Goal: Task Accomplishment & Management: Complete application form

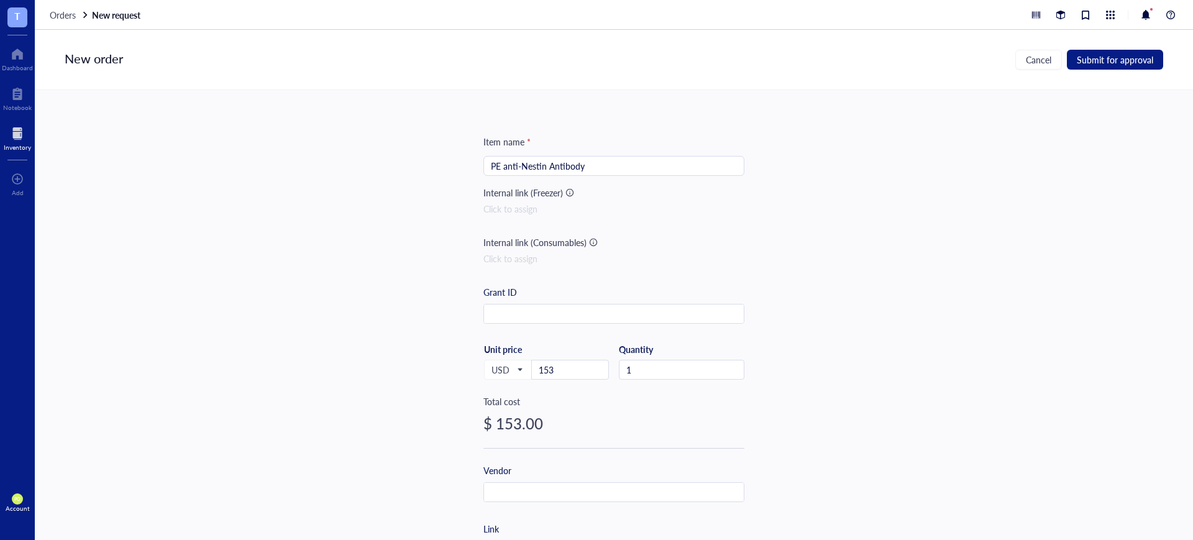
click at [921, 288] on div "Item name * PE anti-Nestin Antibody Internal link (Freezer) Click to assign Int…" at bounding box center [614, 315] width 1158 height 450
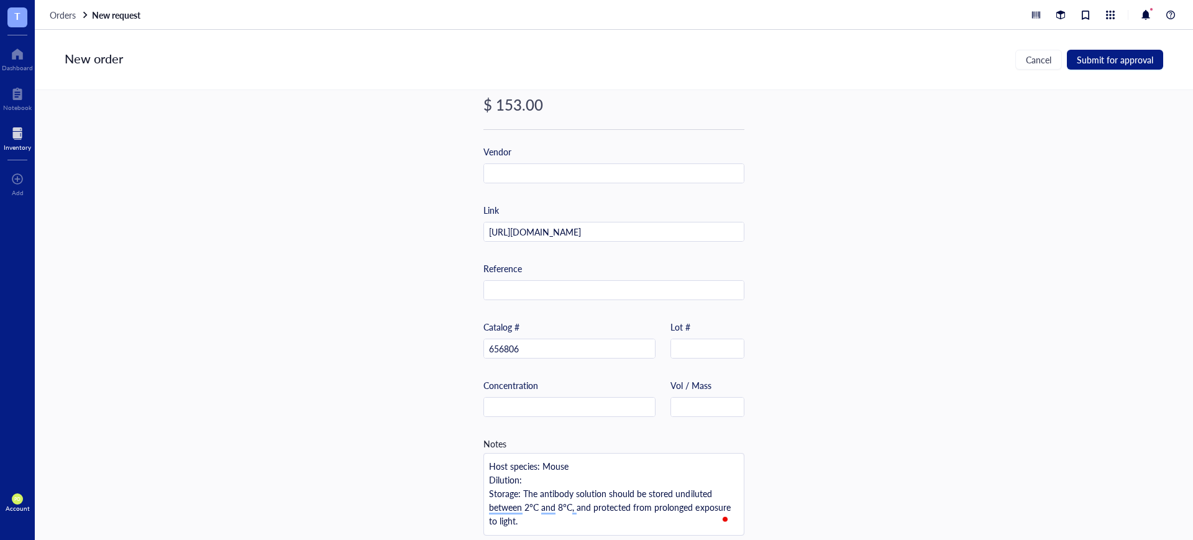
scroll to position [334, 0]
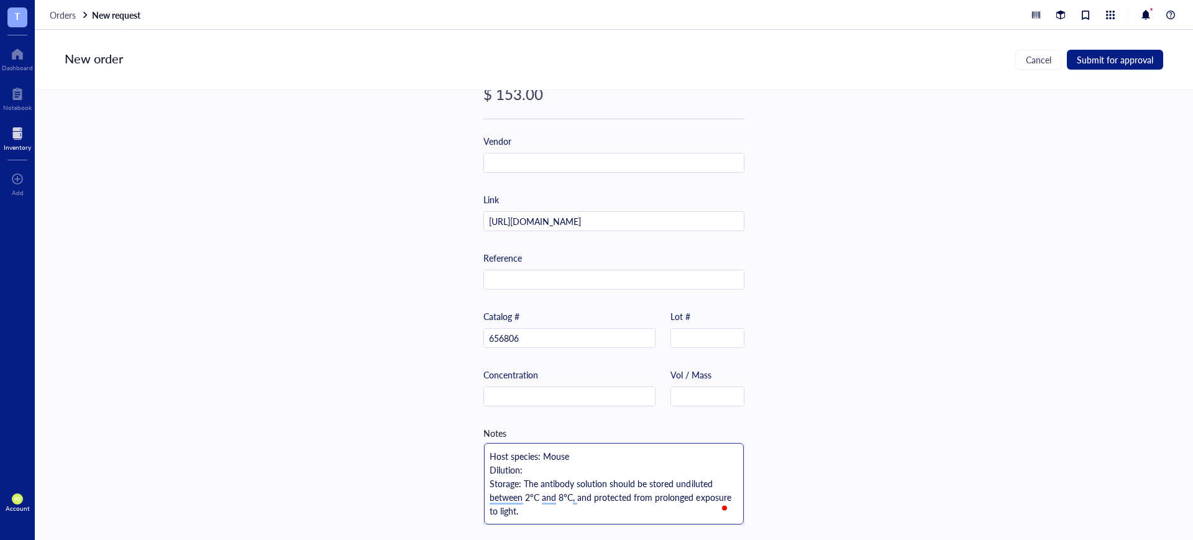
click at [591, 469] on textarea "Host species: Mouse Dilution: Storage: The antibody solution should be stored u…" at bounding box center [614, 483] width 260 height 81
type textarea "Host species: Mouse Dilution: N Storage: The antibody solution should be stored…"
type textarea "Host species: Mouse Dilution: No Storage: The antibody solution should be store…"
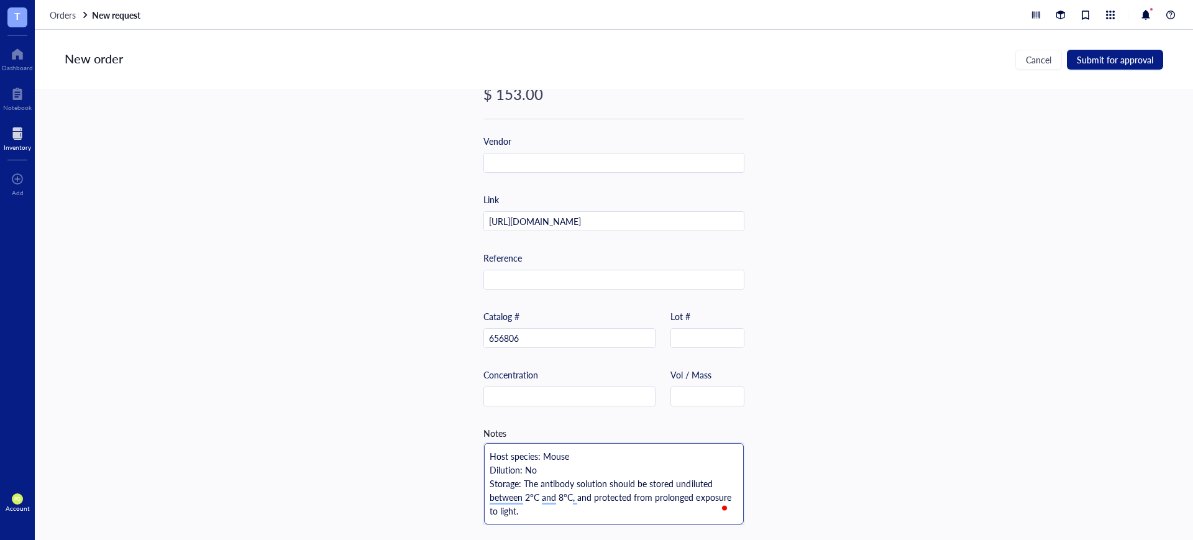
type textarea "Host species: Mouse Dilution: No Storage: The antibody solution should be store…"
type textarea "Host species: Mouse Dilution: No i Storage: The antibody solution should be sto…"
type textarea "Host species: Mouse Dilution: No in Storage: The antibody solution should be st…"
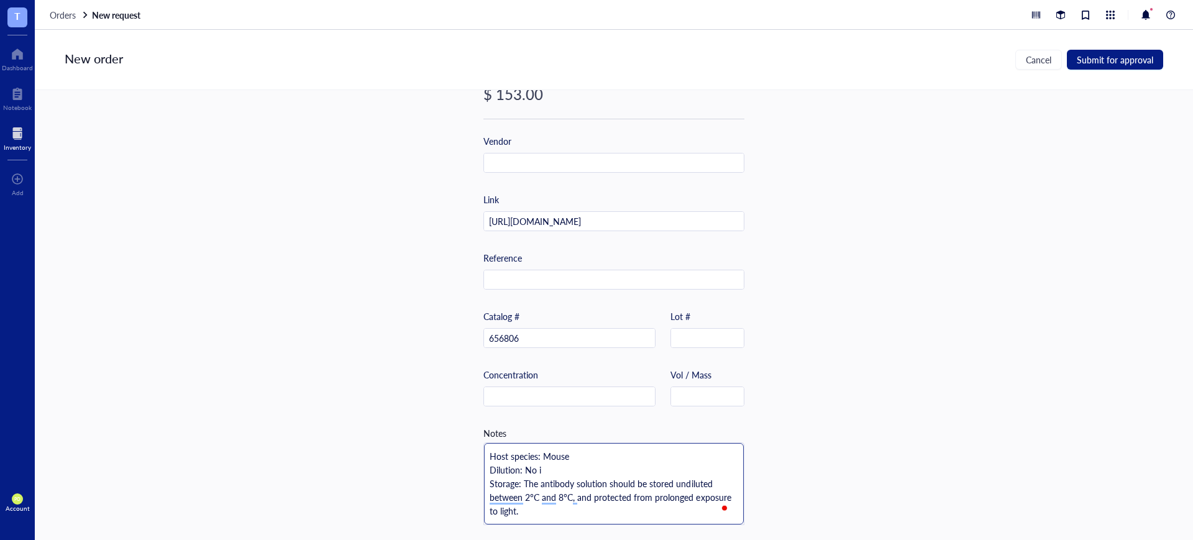
type textarea "Host species: Mouse Dilution: No in Storage: The antibody solution should be st…"
type textarea "Host species: Mouse Dilution: No inf Storage: The antibody solution should be s…"
type textarea "Host species: Mouse Dilution: No info Storage: The antibody solution should be …"
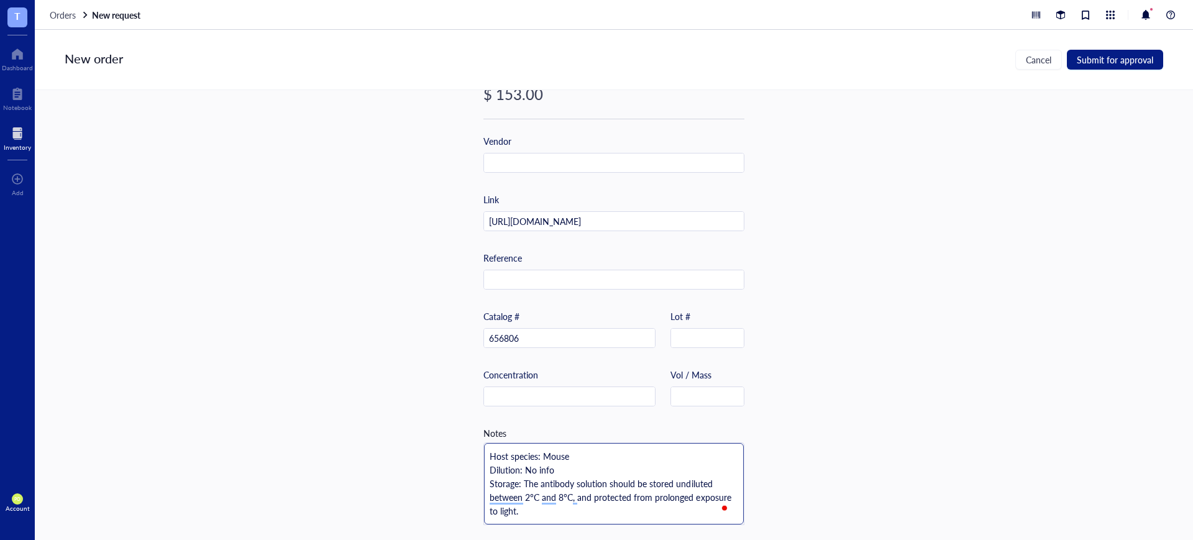
type textarea "Host species: Mouse Dilution: No infor Storage: The antibody solution should be…"
type textarea "Host species: Mouse Dilution: No inform Storage: The antibody solution should b…"
type textarea "Host species: Mouse Dilution: No informa Storage: The antibody solution should …"
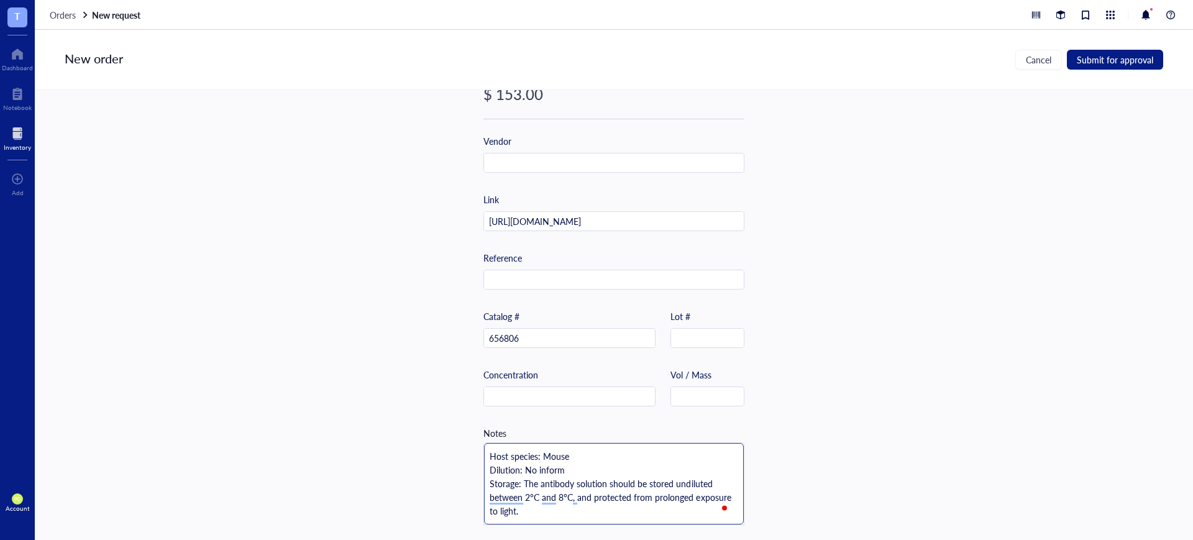
type textarea "Host species: Mouse Dilution: No informa Storage: The antibody solution should …"
type textarea "Host species: Mouse Dilution: No informat Storage: The antibody solution should…"
type textarea "Host species: Mouse Dilution: No informati Storage: The antibody solution shoul…"
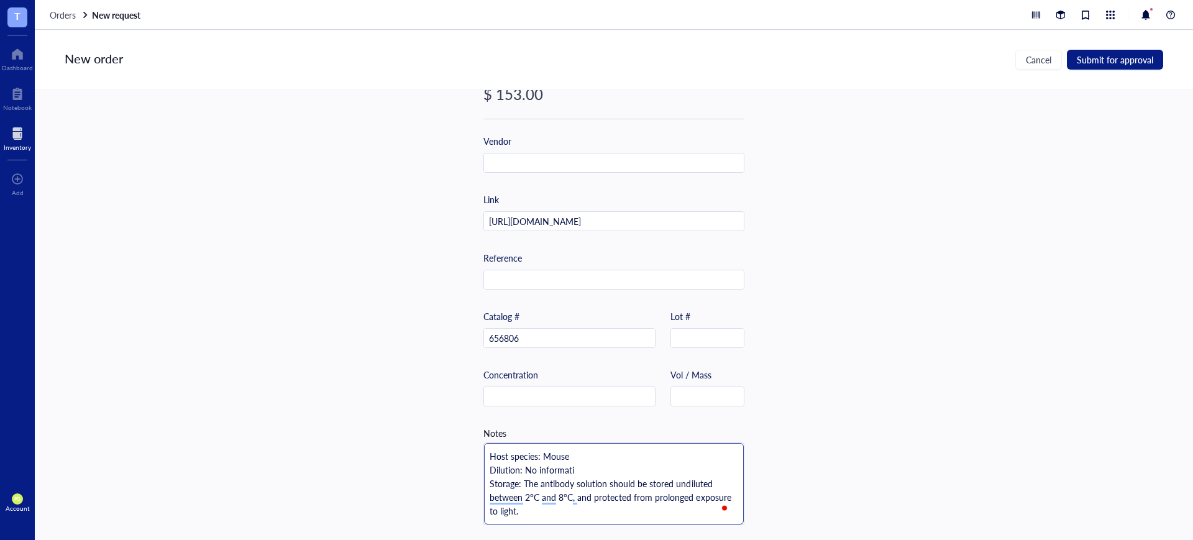
type textarea "Host species: Mouse Dilution: No informatio Storage: The antibody solution shou…"
type textarea "Host species: Mouse Dilution: No information Storage: The antibody solution sho…"
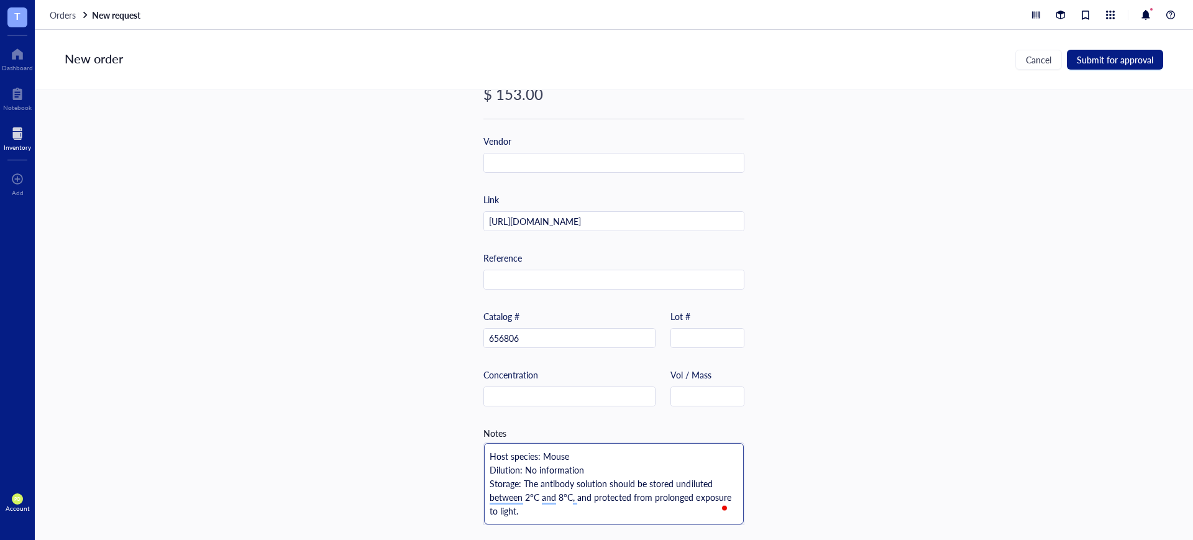
type textarea "Host species: Mouse Dilution: No information Storage: The antibody solution sho…"
type textarea "Host species: Mouse Dilution: No information o Storage: The antibody solution s…"
type textarea "Host species: Mouse Dilution: No information on Storage: The antibody solution …"
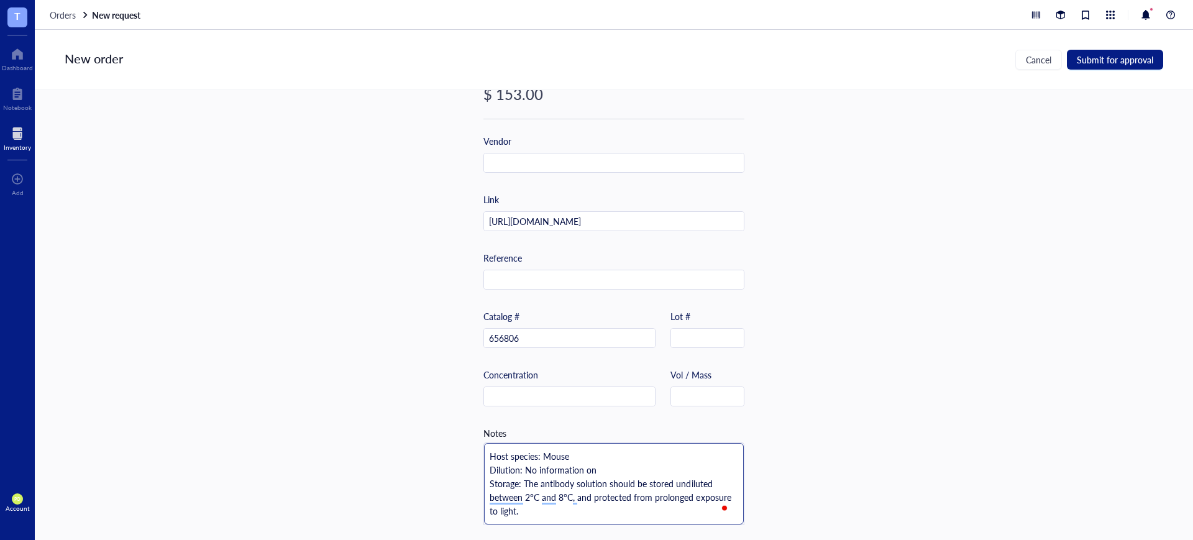
type textarea "Host species: Mouse Dilution: No information on Storage: The antibody solution …"
type textarea "Host species: Mouse Dilution: No information on I Storage: The antibody solutio…"
type textarea "Host species: Mouse Dilution: No information on IF Storage: The antibody soluti…"
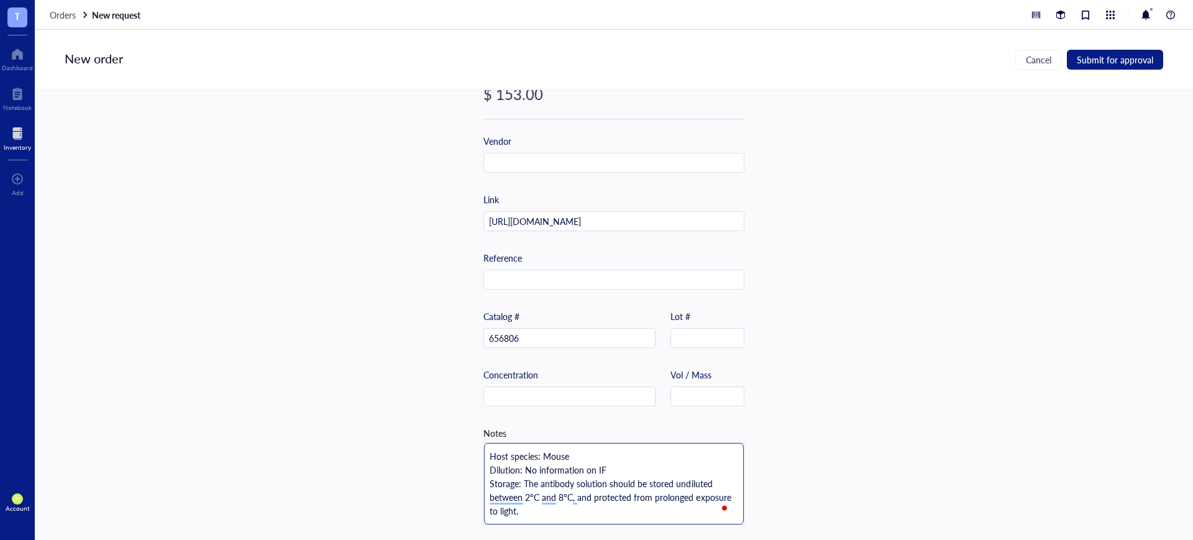
type textarea "Host species: Mouse Dilution: No information on IF Storage: The antibody soluti…"
type textarea "Host species: Mouse Dilution: No information on IF. Storage: The antibody solut…"
type textarea "Host species: Mouse Dilution: No information on IF.. Storage: The antibody solu…"
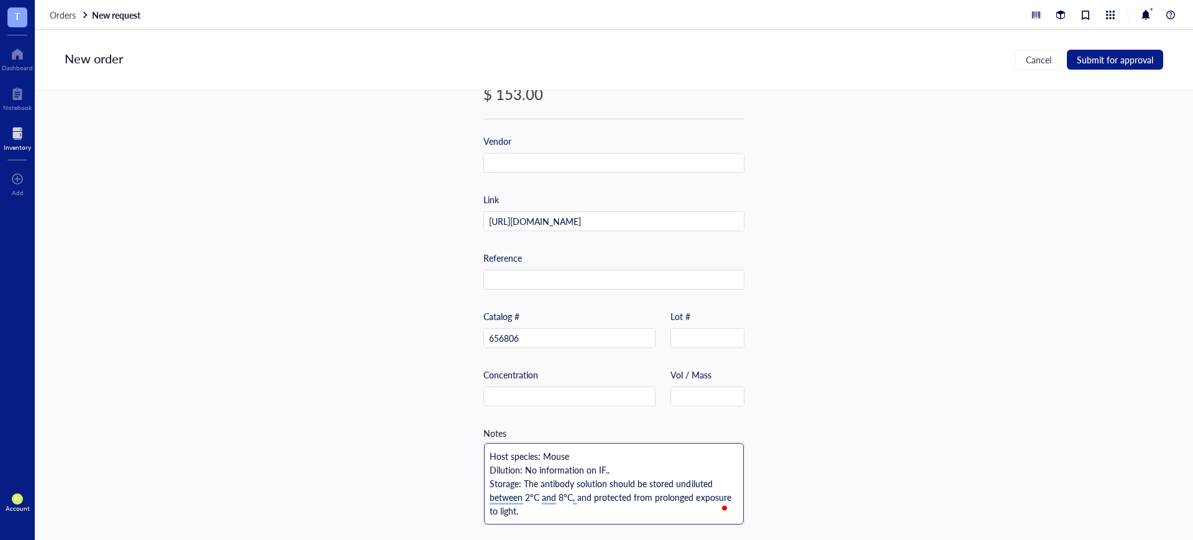
type textarea "Host species: Mouse Dilution: No information on IF. Storage: The antibody solut…"
click at [941, 293] on div "Item name * PE anti-Nestin Antibody Internal link (Freezer) Click to assign Int…" at bounding box center [614, 315] width 1158 height 450
click at [1139, 55] on span "Submit for approval" at bounding box center [1115, 60] width 76 height 10
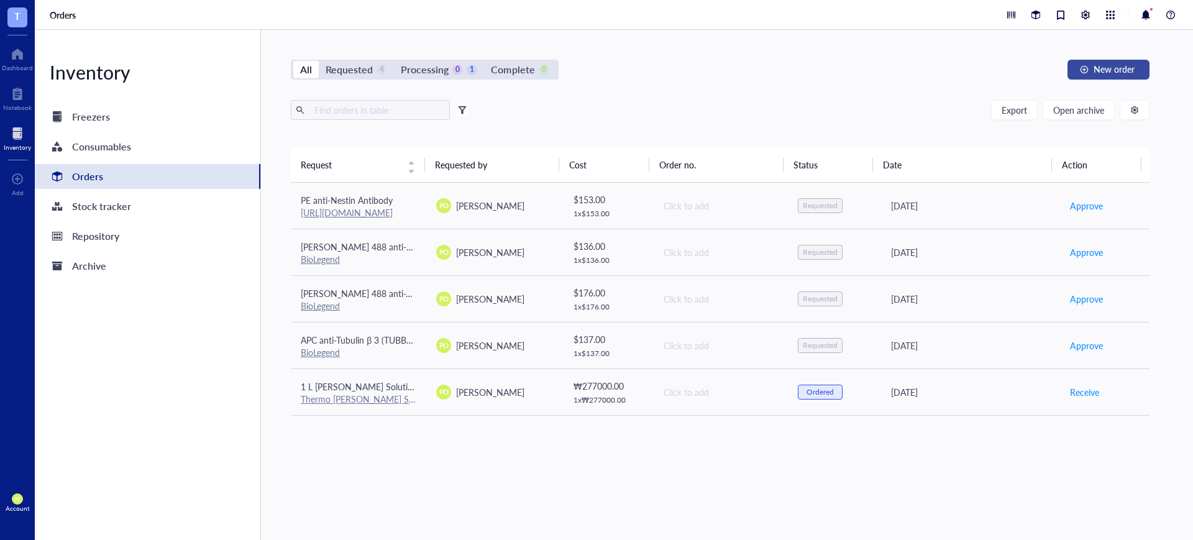
click at [1131, 66] on span "New order" at bounding box center [1113, 69] width 41 height 10
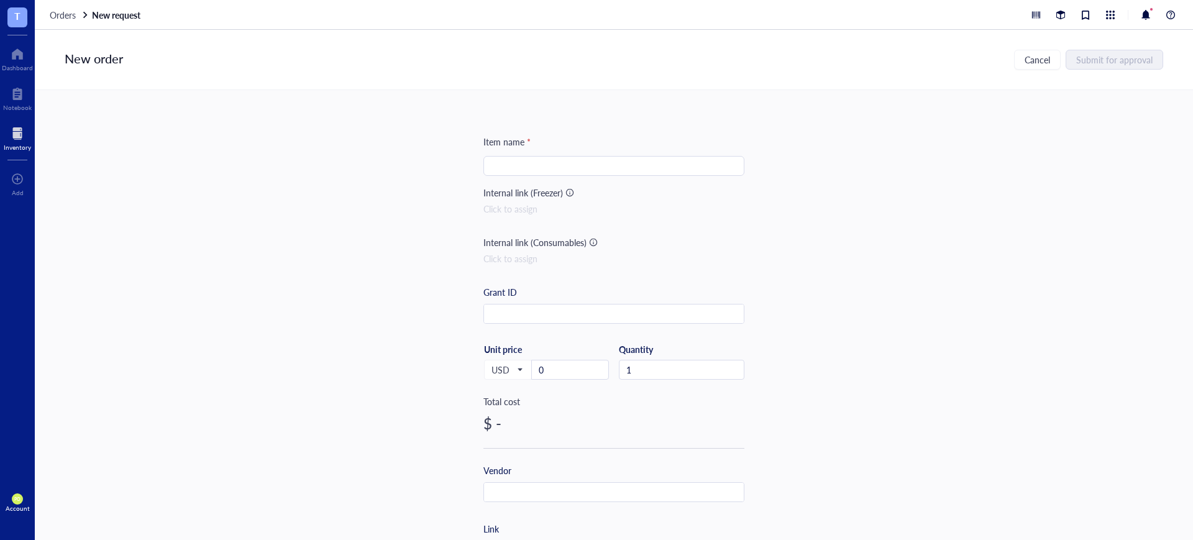
click at [525, 165] on input "search" at bounding box center [614, 166] width 246 height 19
paste input "Alexa Fluor® 647 anti-human CD45 Antibody"
type input "Alexa Fluor® 647 anti-human CD45 Antibody"
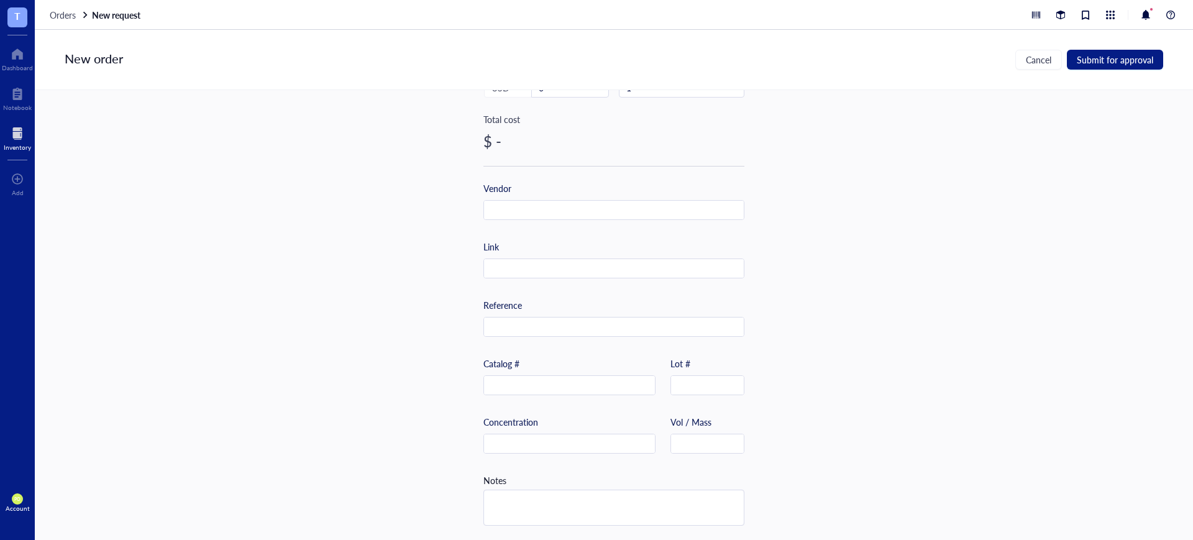
scroll to position [288, 0]
click at [545, 376] on input "text" at bounding box center [569, 385] width 171 height 20
paste input "368538"
type input "368538"
click at [965, 326] on div "Item name * [PERSON_NAME]® 647 anti-human CD45 Antibody Internal link (Freezer)…" at bounding box center [614, 315] width 1158 height 450
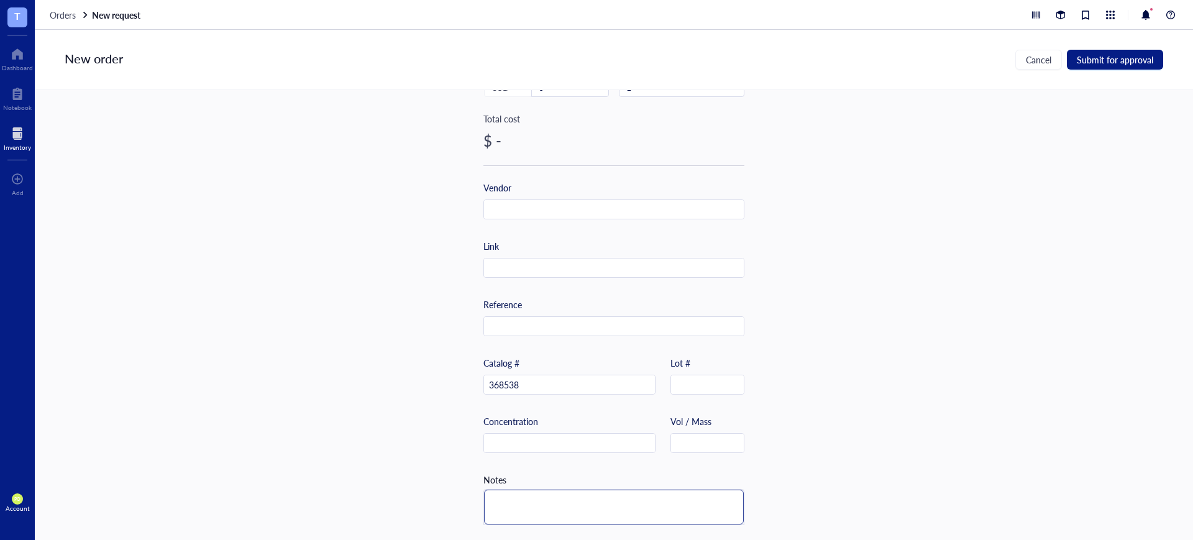
click at [526, 492] on textarea at bounding box center [614, 507] width 260 height 35
type textarea "H"
type textarea "Ho"
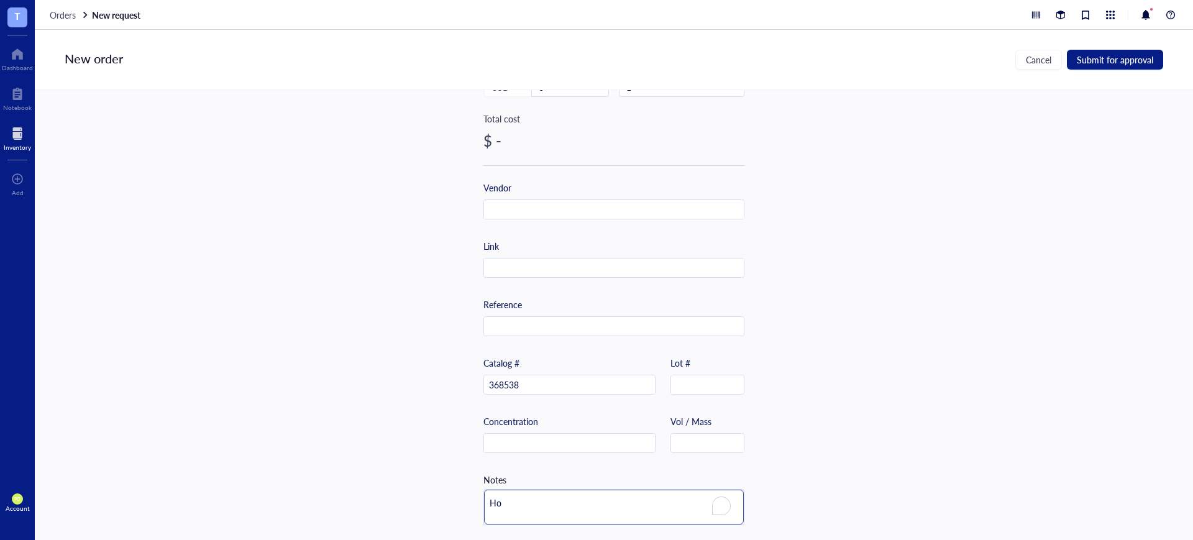
type textarea "Hos"
type textarea "Host"
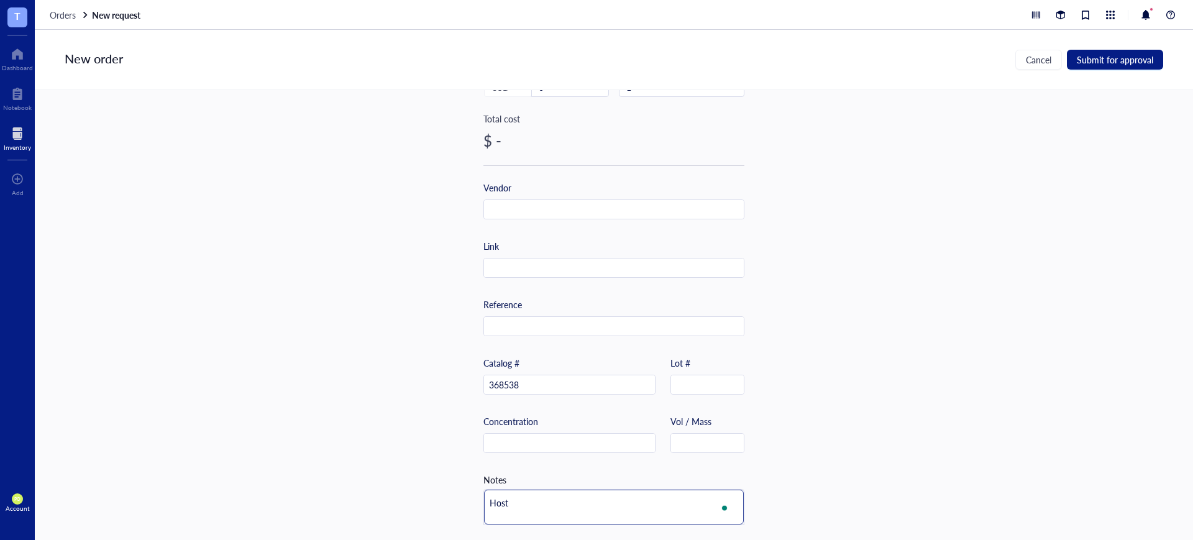
type textarea "Host"
type textarea "Host s"
type textarea "Host sp"
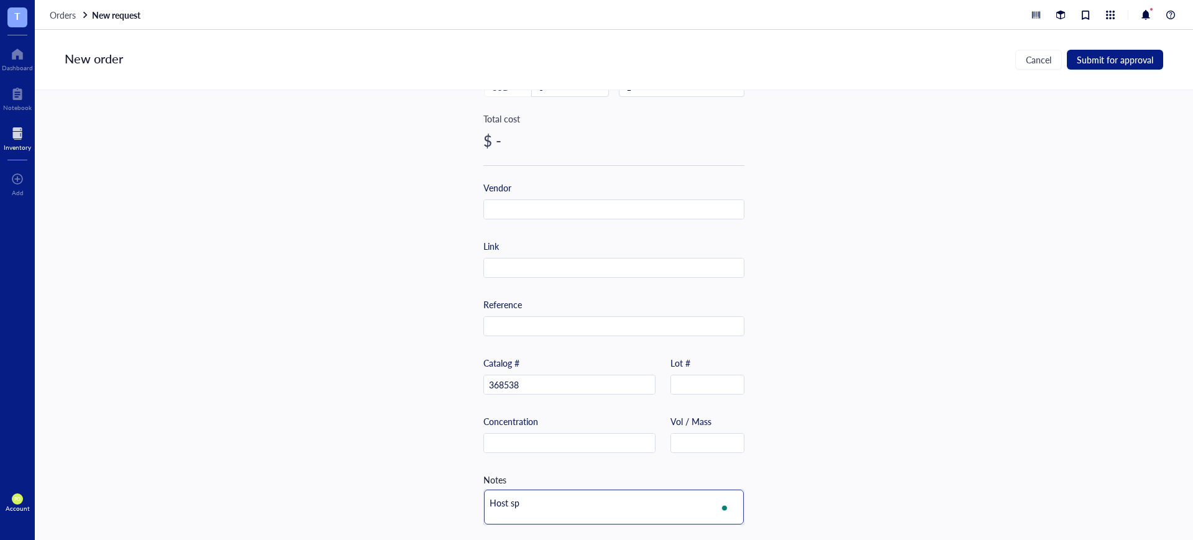
type textarea "Host spe"
type textarea "Host spec"
type textarea "Host speci"
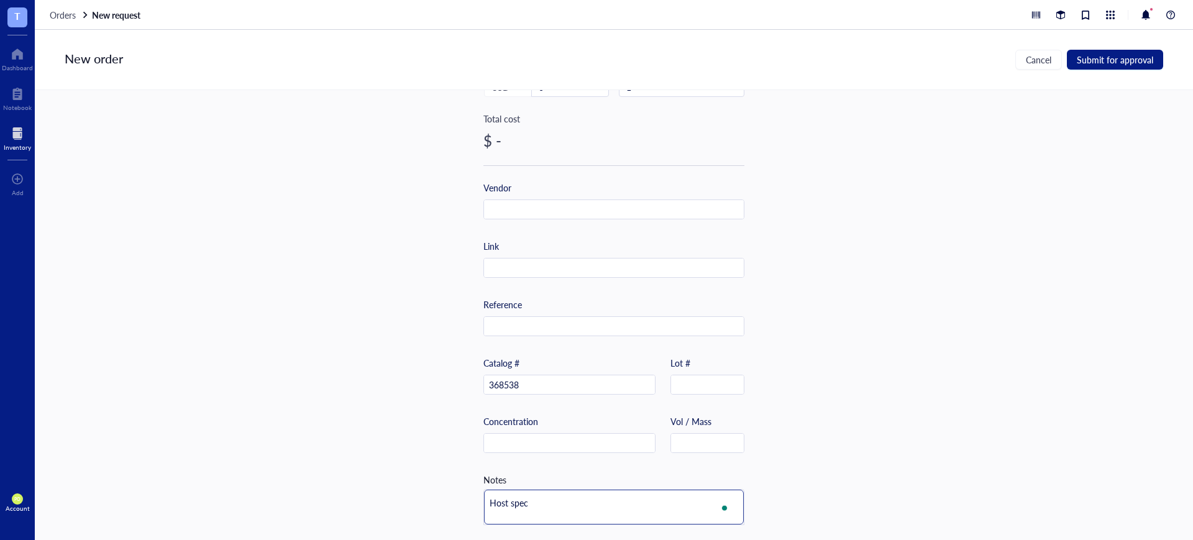
type textarea "Host speci"
type textarea "Host specie"
type textarea "Host species"
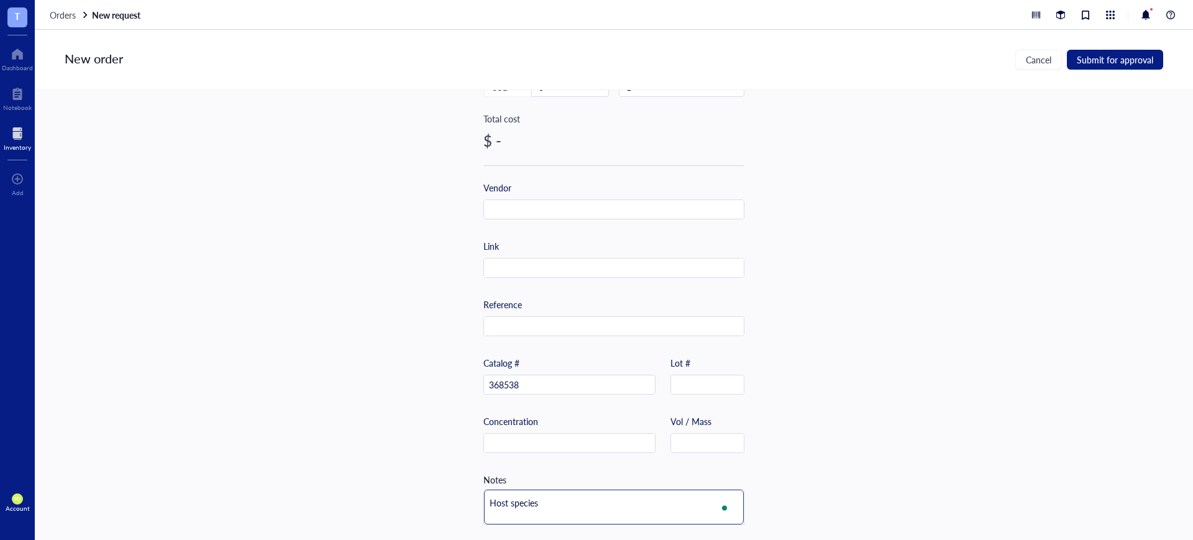
type textarea "Host speciesÑ"
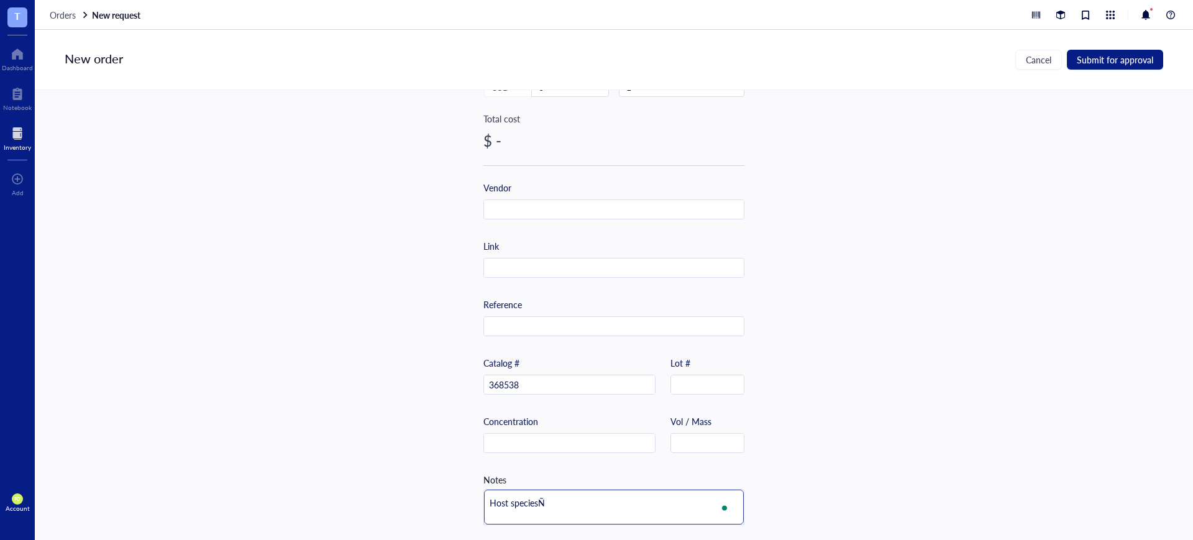
type textarea "Host speciesÑ"
type textarea "Host species"
type textarea "Host species:"
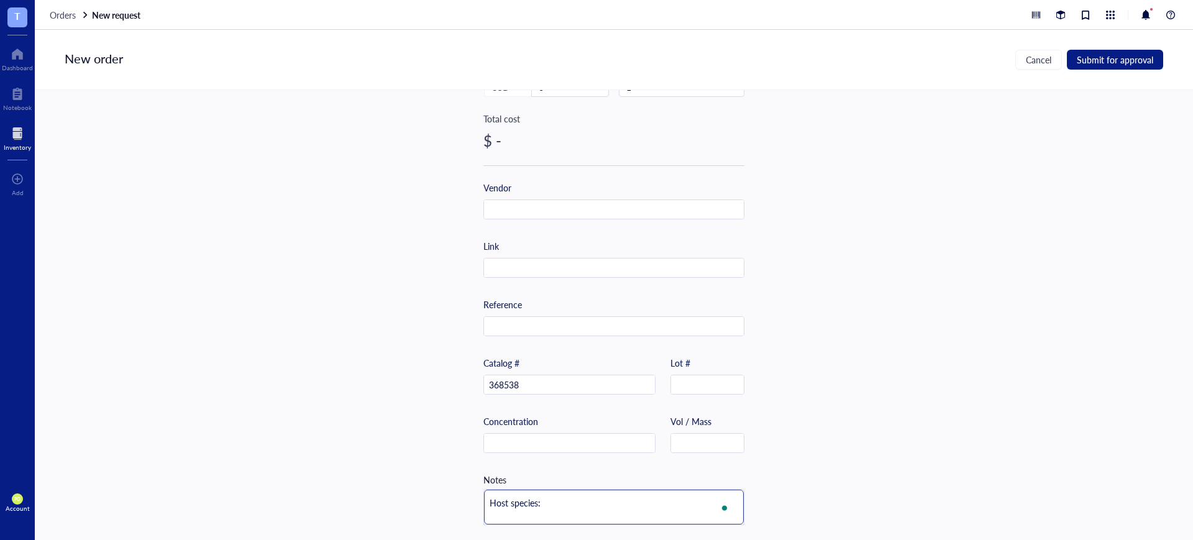
type textarea "Host species:"
type textarea "Host species: M"
type textarea "Host species: Mo"
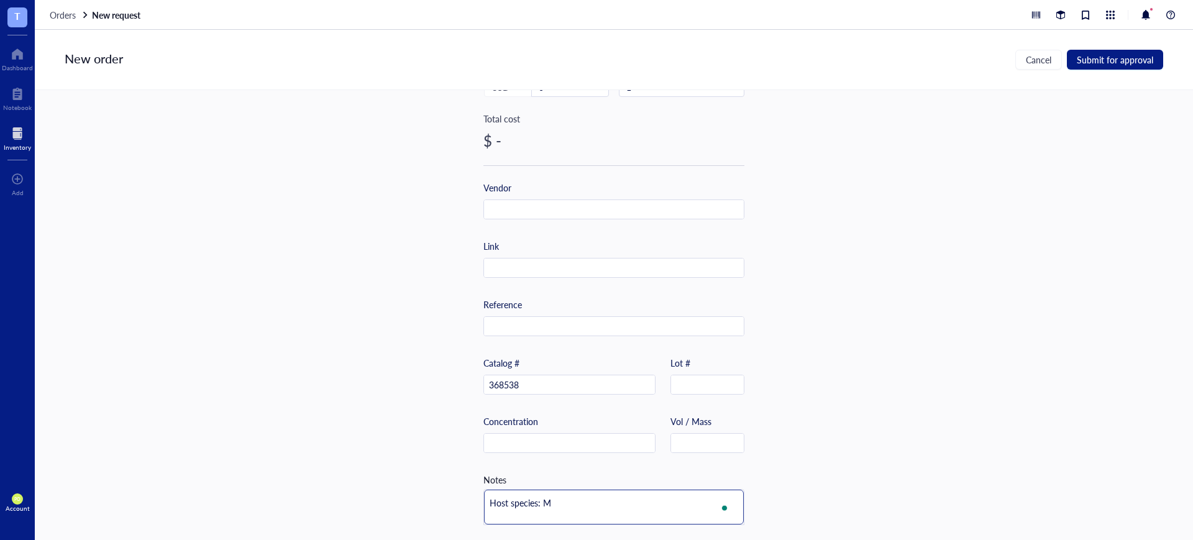
type textarea "Host species: Mo"
type textarea "Host species: Mou"
type textarea "Host species: Mous"
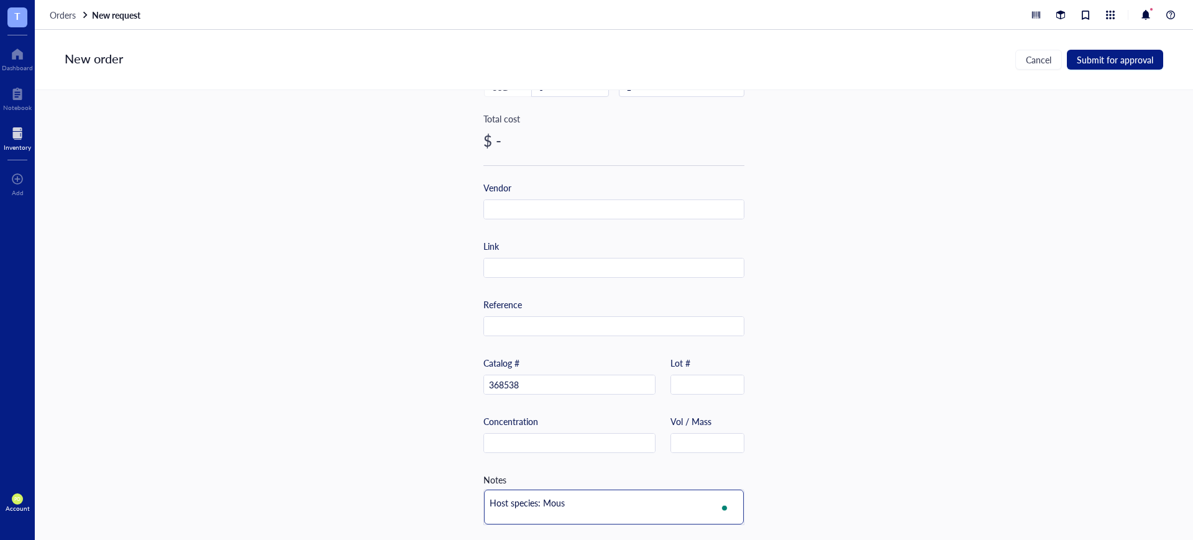
type textarea "Host species: Mouse"
type textarea "Host species: Mouse D"
type textarea "Host species: Mouse Di"
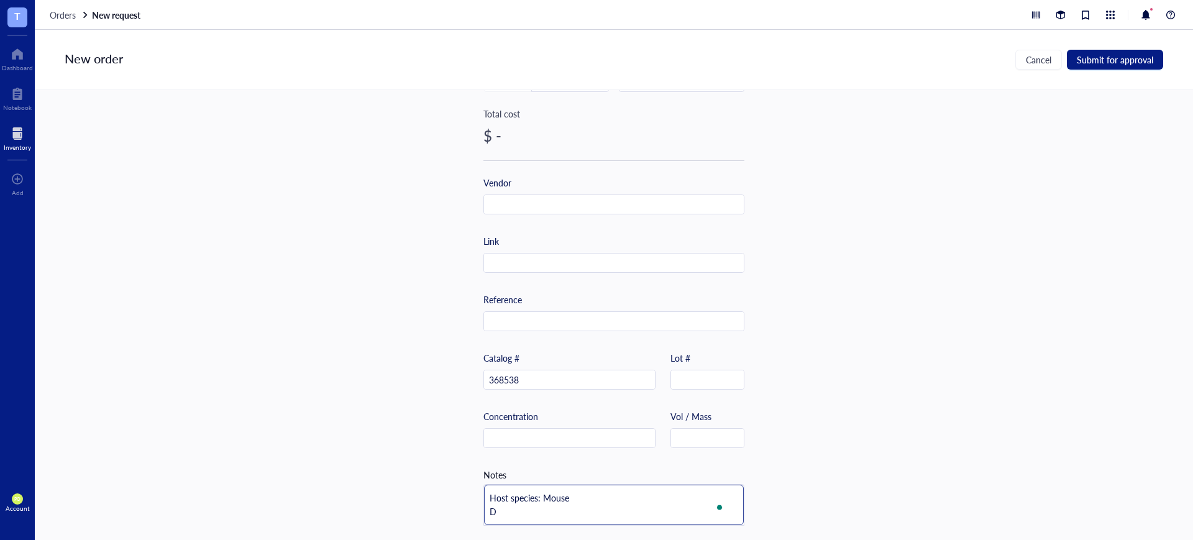
type textarea "Host species: Mouse Di"
type textarea "Host species: Mouse Dil"
type textarea "Host species: Mouse Dilu"
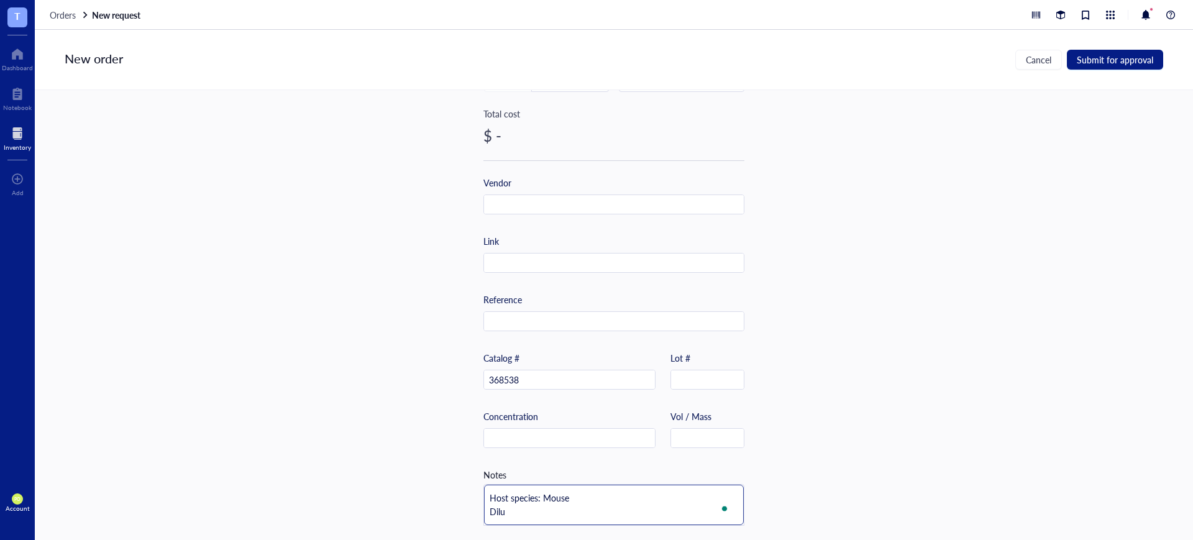
type textarea "Host species: Mouse Dilut"
type textarea "Host species: Mouse Diluti"
type textarea "Host species: Mouse Dilutio"
type textarea "Host species: Mouse Dilution"
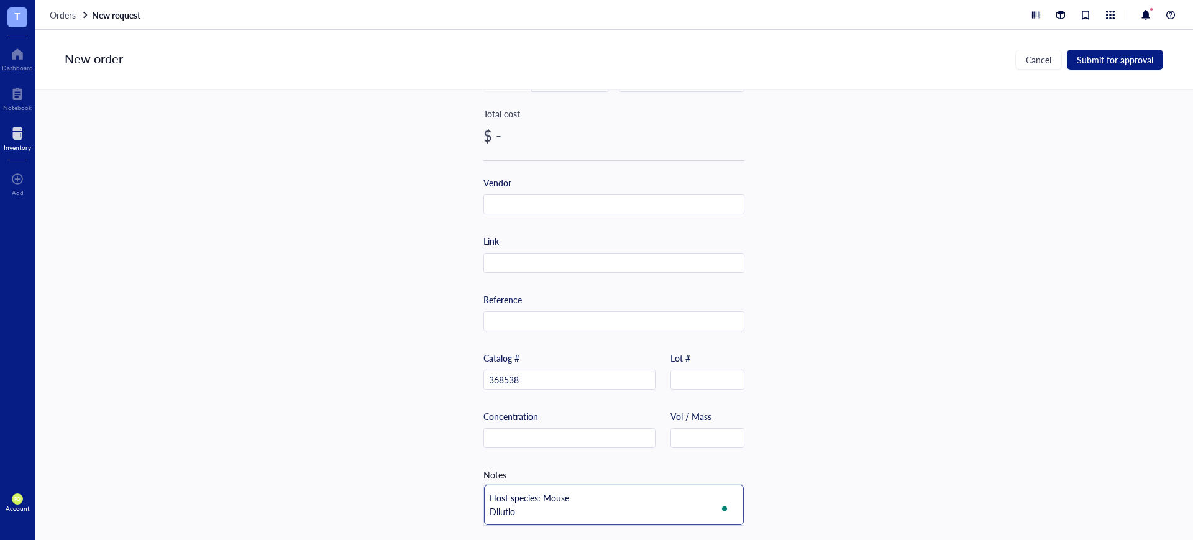
type textarea "Host species: Mouse Dilution"
type textarea "Host species: Mouse Dilution:"
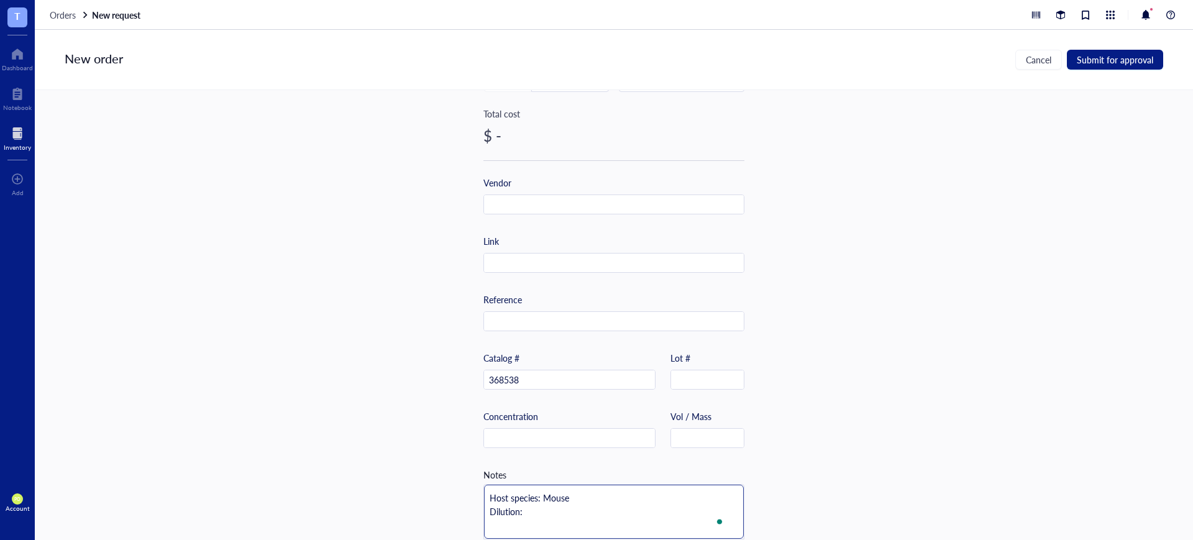
scroll to position [0, 0]
type textarea "Host species: Mouse Dilution: S"
type textarea "Host species: Mouse Dilution: St"
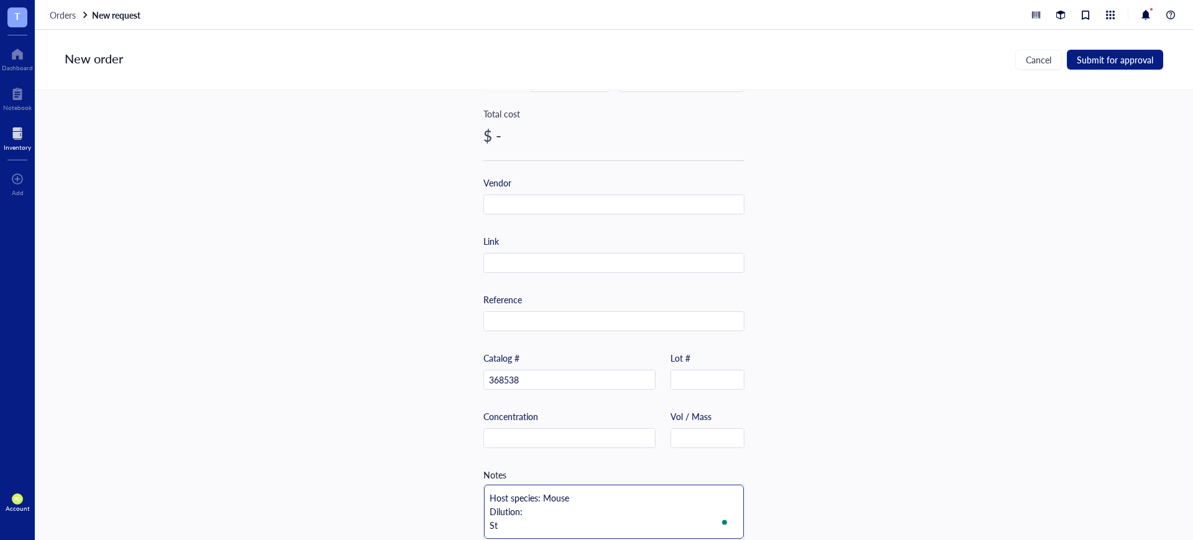
type textarea "Host species: Mouse Dilution: Sto"
type textarea "Host species: Mouse Dilution: Stor"
type textarea "Host species: Mouse Dilution: Stora"
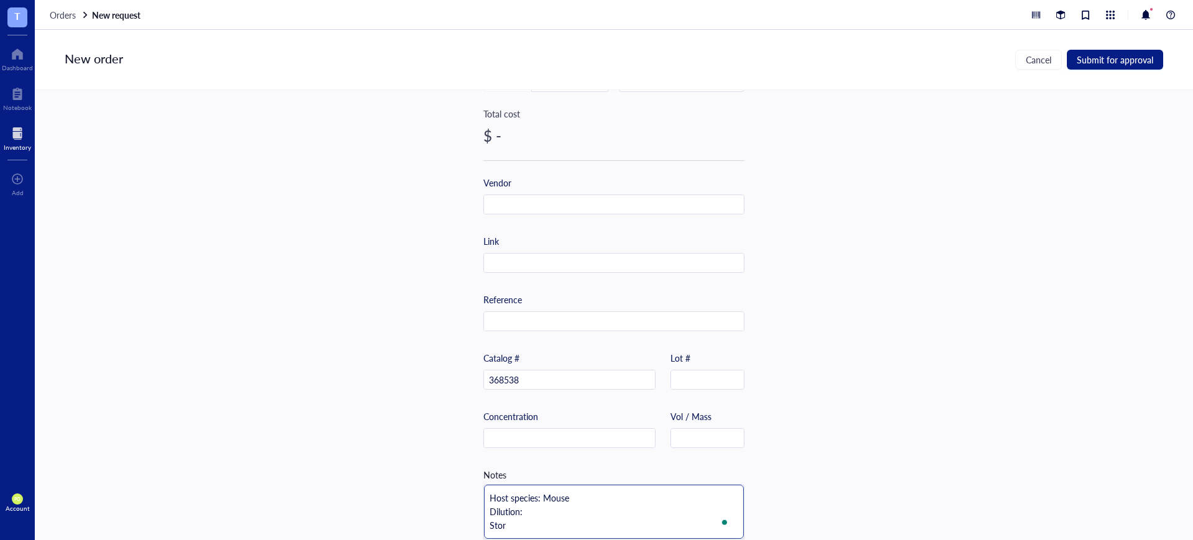
type textarea "Host species: Mouse Dilution: Stora"
type textarea "Host species: Mouse Dilution: Storag"
type textarea "Host species: Mouse Dilution: Storage"
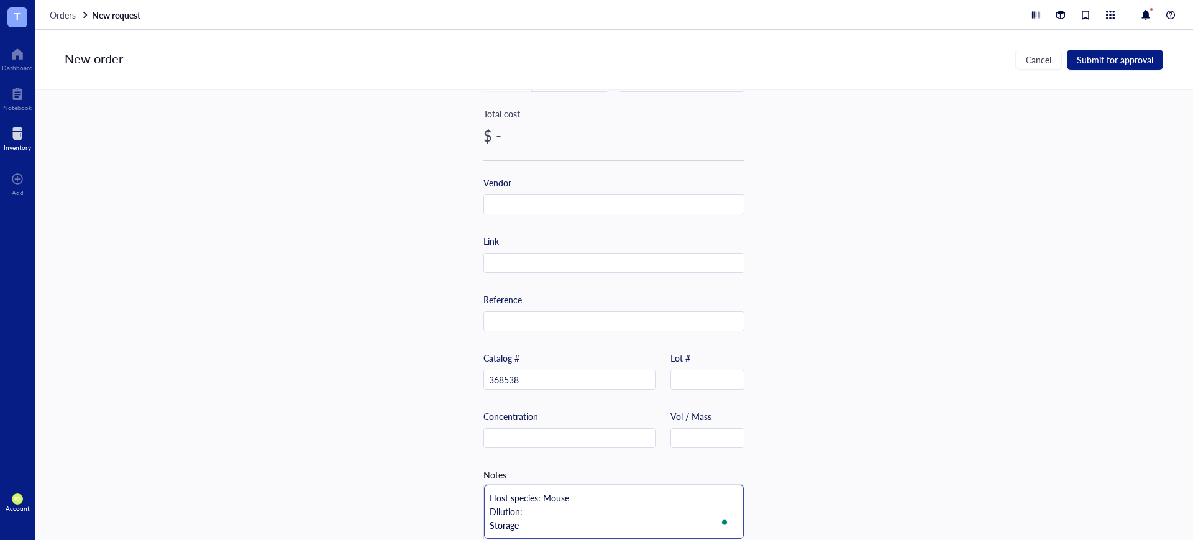
type textarea "Host species: Mouse Dilution: Storage:"
paste textarea "The antibody solution should be stored undiluted between 2°C and 8°C, and prote…"
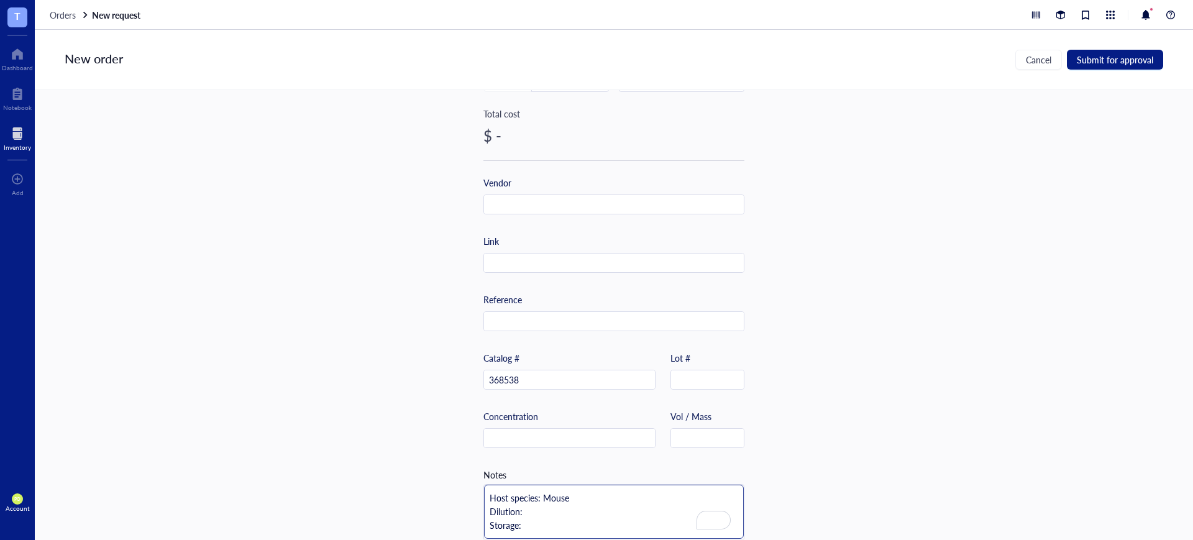
type textarea "Host species: Mouse Dilution: Storage: The antibody solution should be stored u…"
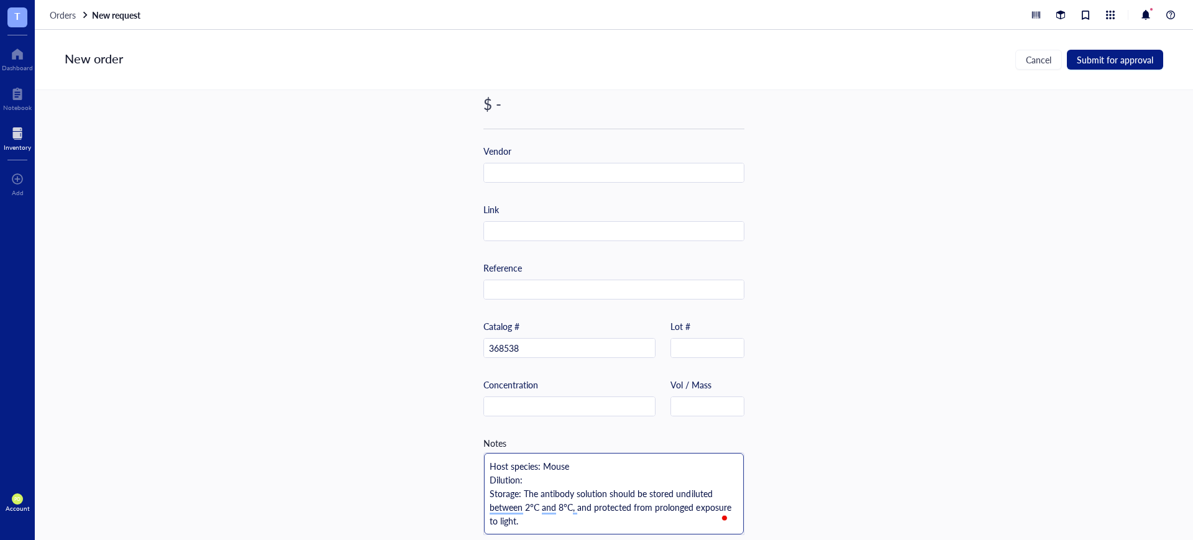
scroll to position [334, 0]
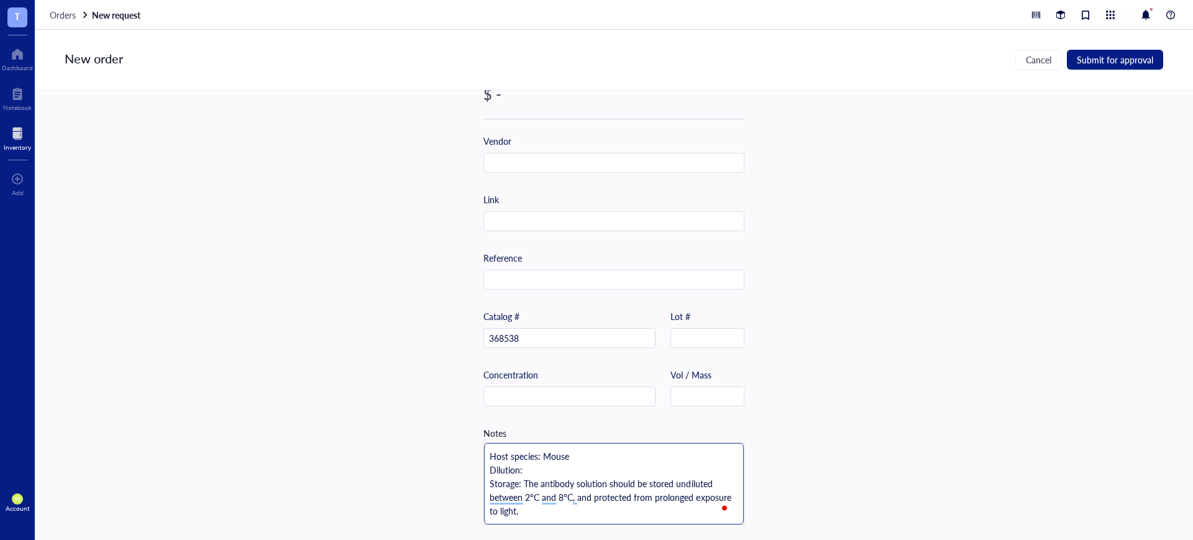
click at [572, 465] on textarea "Host species: Mouse Dilution: Storage: The antibody solution should be stored u…" at bounding box center [614, 483] width 260 height 81
type textarea "Host species: Mouse Dilution: Storage: The antibody solution should be stored u…"
type textarea "Host species: Mouse Dilution: N Storage: The antibody solution should be stored…"
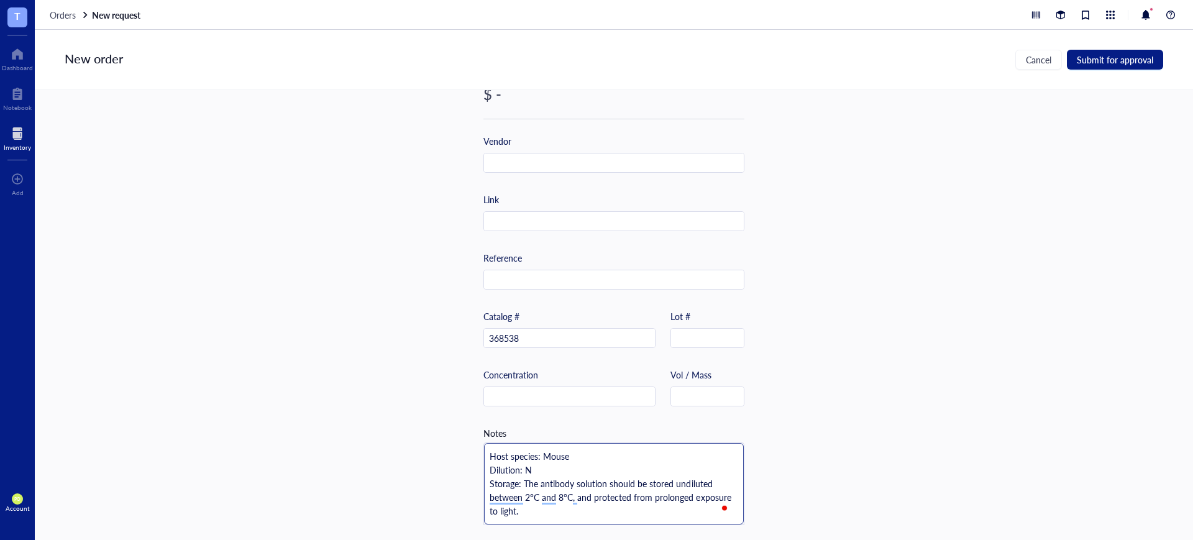
type textarea "Host species: Mouse Dilution: No Storage: The antibody solution should be store…"
type textarea "Host species: Mouse Dilution: No i Storage: The antibody solution should be sto…"
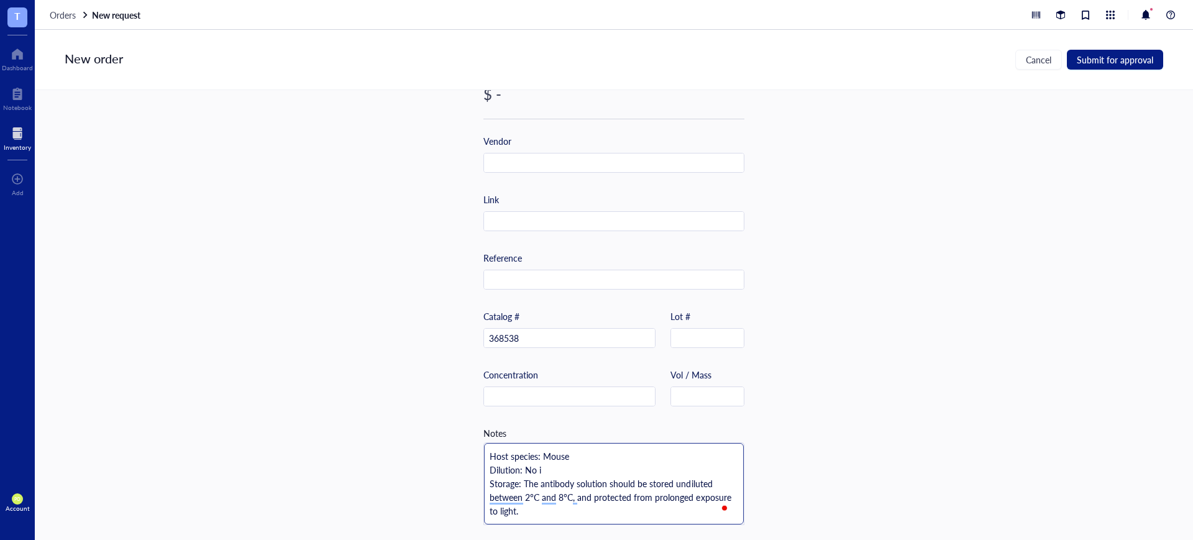
type textarea "Host species: Mouse Dilution: No if Storage: The antibody solution should be st…"
type textarea "Host species: Mouse Dilution: No ifn Storage: The antibody solution should be s…"
type textarea "Host species: Mouse Dilution: No ifno Storage: The antibody solution should be …"
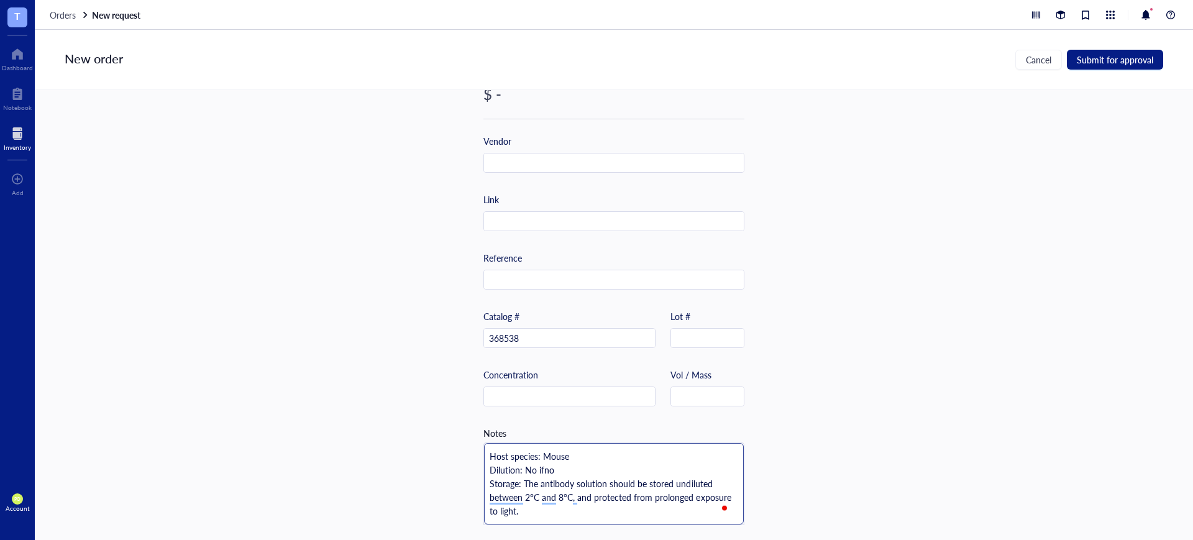
type textarea "Host species: Mouse Dilution: No ifn Storage: The antibody solution should be s…"
type textarea "Host species: Mouse Dilution: No if Storage: The antibody solution should be st…"
type textarea "Host species: Mouse Dilution: No i Storage: The antibody solution should be sto…"
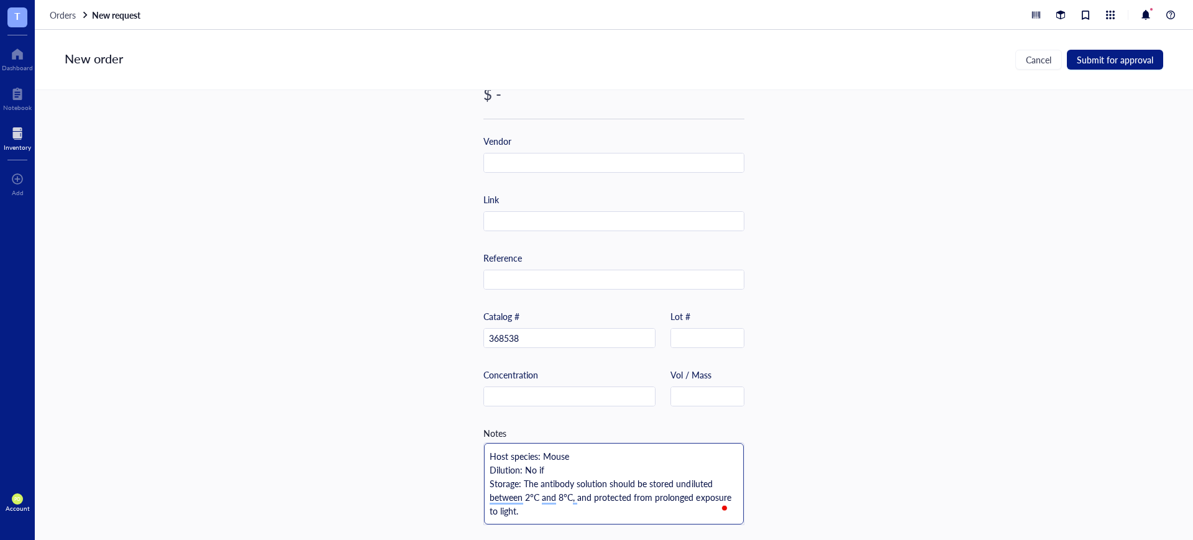
type textarea "Host species: Mouse Dilution: No i Storage: The antibody solution should be sto…"
type textarea "Host species: Mouse Dilution: No in Storage: The antibody solution should be st…"
type textarea "Host species: Mouse Dilution: No inf Storage: The antibody solution should be s…"
type textarea "Host species: Mouse Dilution: No info Storage: The antibody solution should be …"
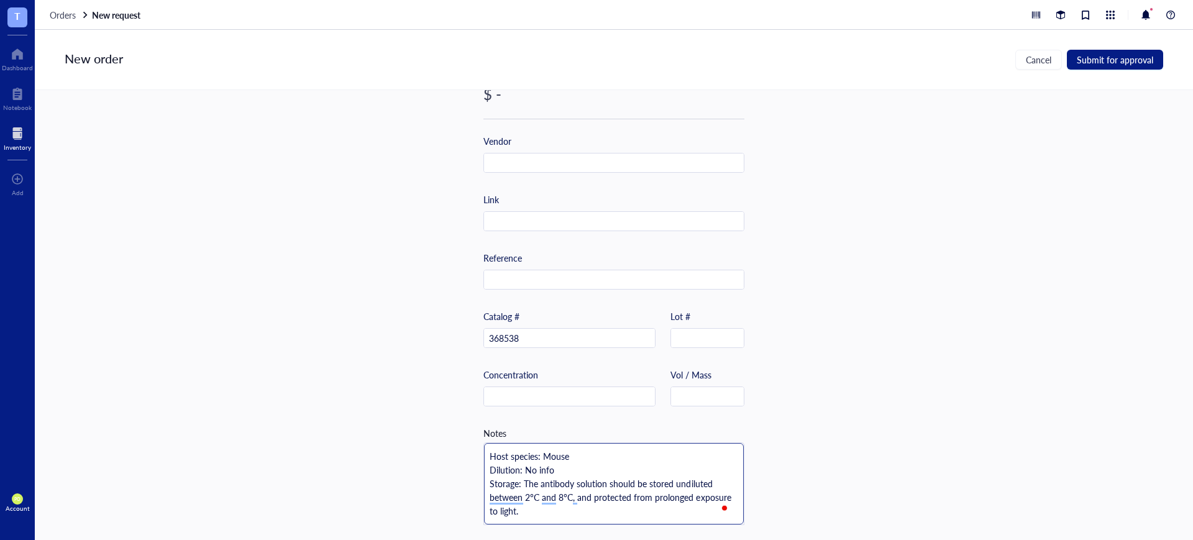
type textarea "Host species: Mouse Dilution: No infor Storage: The antibody solution should be…"
type textarea "Host species: Mouse Dilution: No inform Storage: The antibody solution should b…"
type textarea "Host species: Mouse Dilution: No informa Storage: The antibody solution should …"
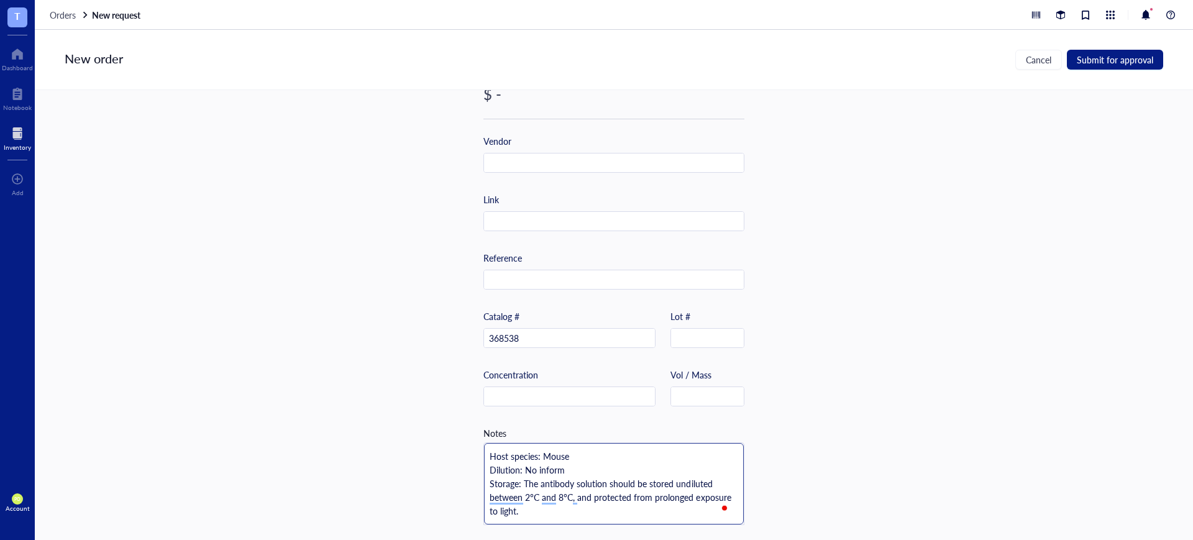
type textarea "Host species: Mouse Dilution: No informa Storage: The antibody solution should …"
type textarea "Host species: Mouse Dilution: No informat Storage: The antibody solution should…"
type textarea "Host species: Mouse Dilution: No informati Storage: The antibody solution shoul…"
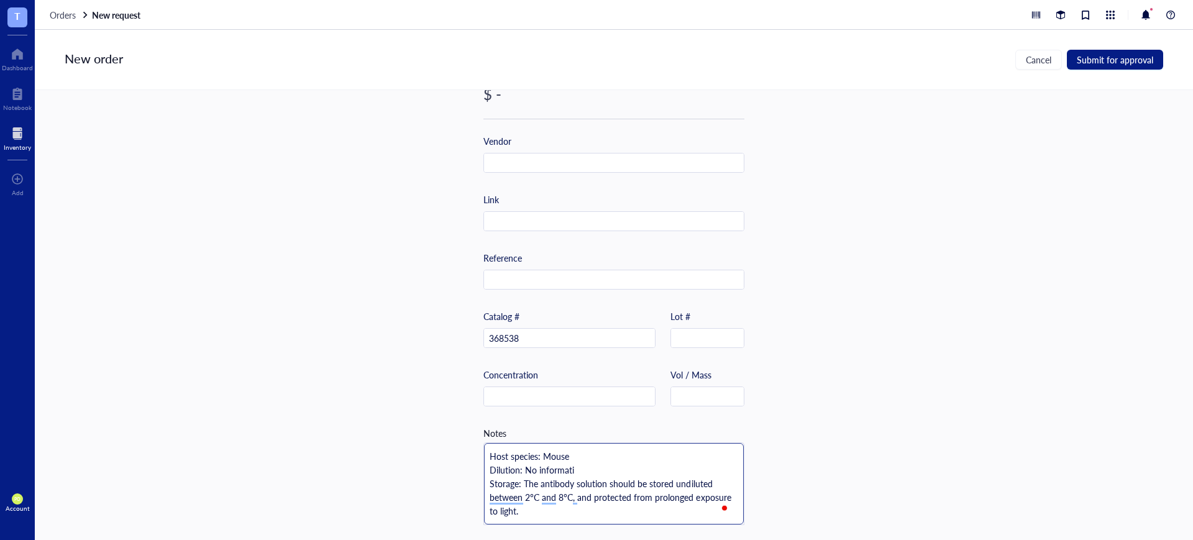
type textarea "Host species: Mouse Dilution: No informatio Storage: The antibody solution shou…"
type textarea "Host species: Mouse Dilution: No information Storage: The antibody solution sho…"
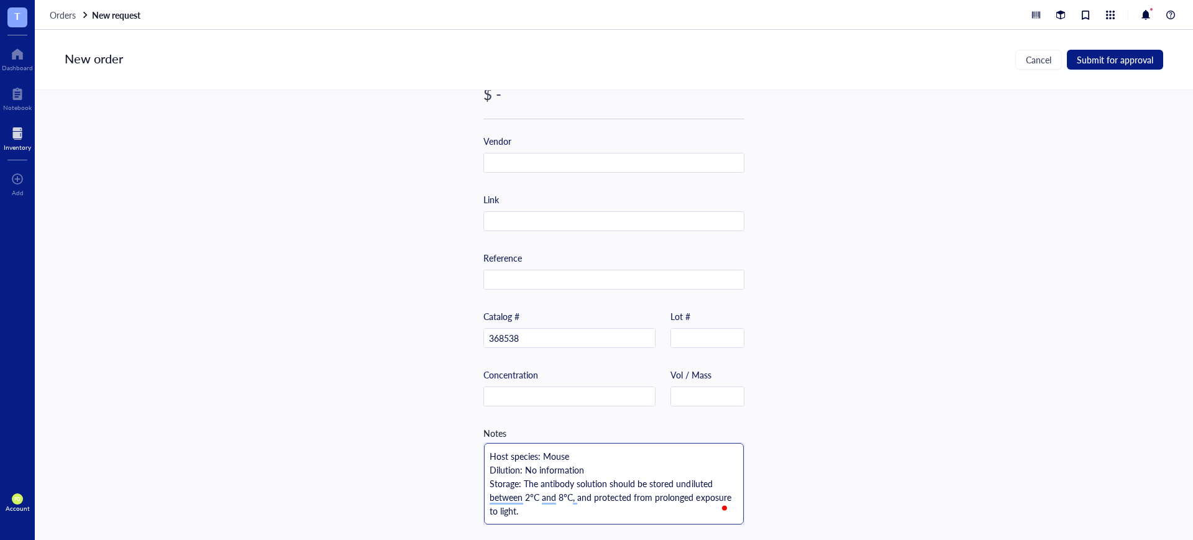
type textarea "Host species: Mouse Dilution: No information Storage: The antibody solution sho…"
type textarea "Host species: Mouse Dilution: No information o Storage: The antibody solution s…"
type textarea "Host species: Mouse Dilution: No information on Storage: The antibody solution …"
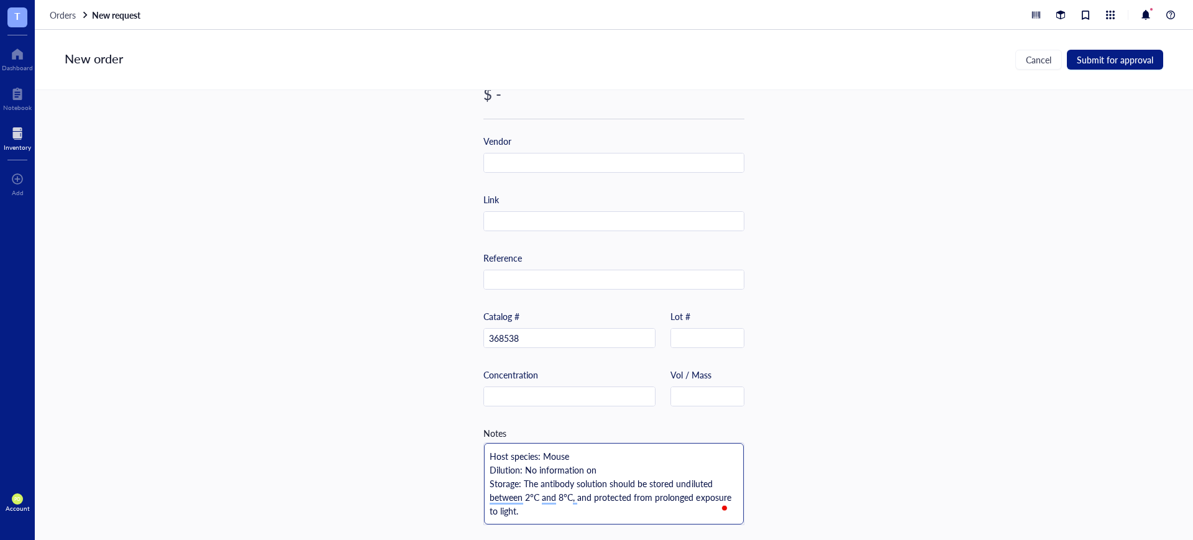
type textarea "Host species: Mouse Dilution: No information on Storage: The antibody solution …"
type textarea "Host species: Mouse Dilution: No information on I Storage: The antibody solutio…"
type textarea "Host species: Mouse Dilution: No information on IF Storage: The antibody soluti…"
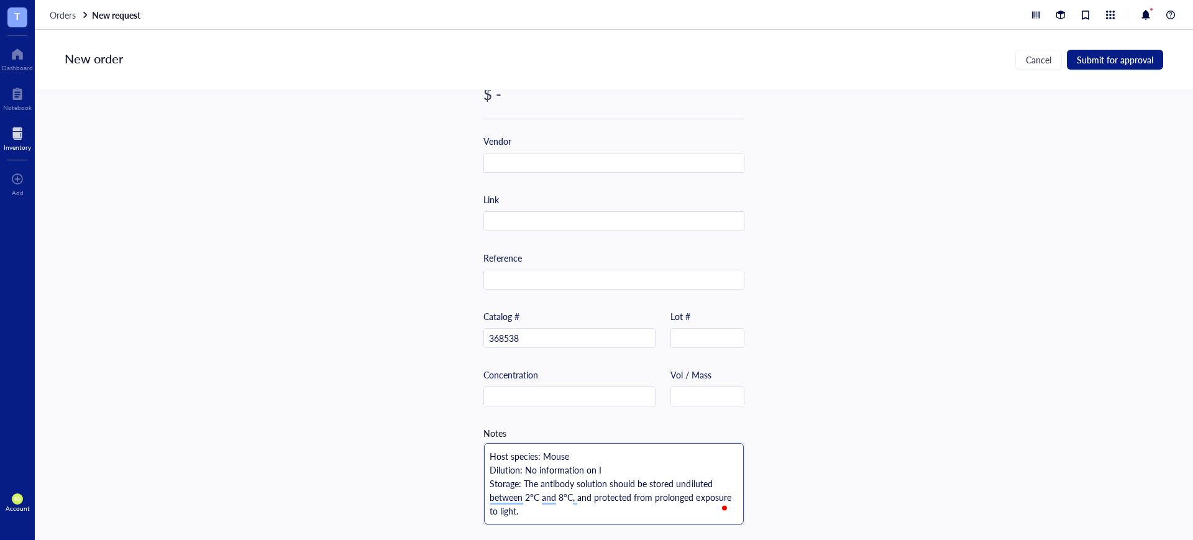
type textarea "Host species: Mouse Dilution: No information on IF Storage: The antibody soluti…"
type textarea "Host species: Mouse Dilution: No information on IF. Storage: The antibody solut…"
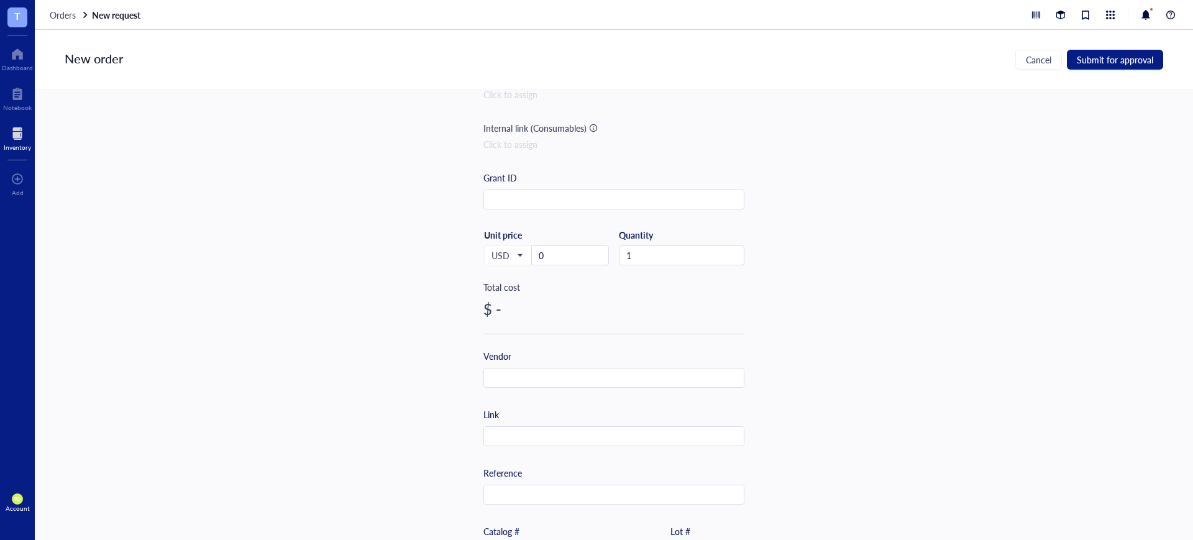
scroll to position [129, 0]
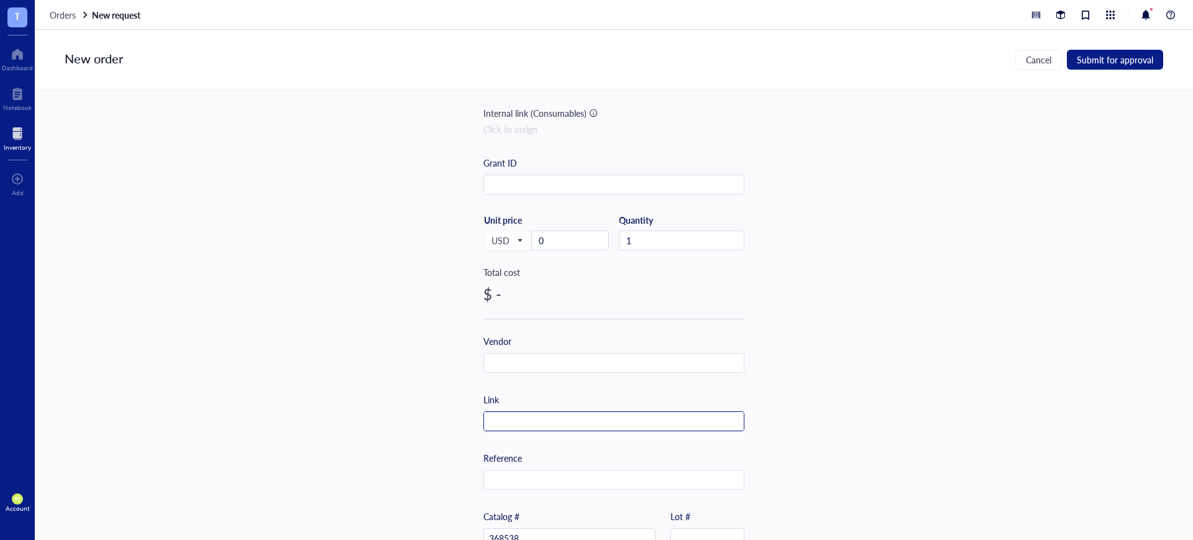
drag, startPoint x: 552, startPoint y: 424, endPoint x: 550, endPoint y: 413, distance: 10.7
click at [552, 424] on input "text" at bounding box center [614, 422] width 260 height 20
paste input "[URL][DOMAIN_NAME]"
type input "[URL][DOMAIN_NAME]"
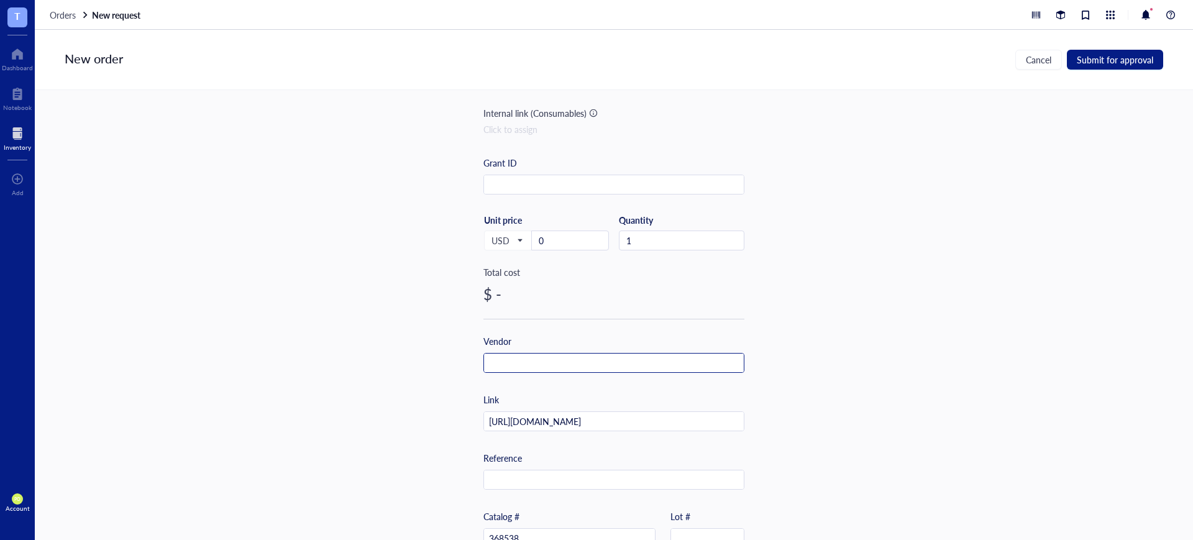
click at [550, 360] on input "text" at bounding box center [614, 363] width 260 height 20
type input "BioLegend"
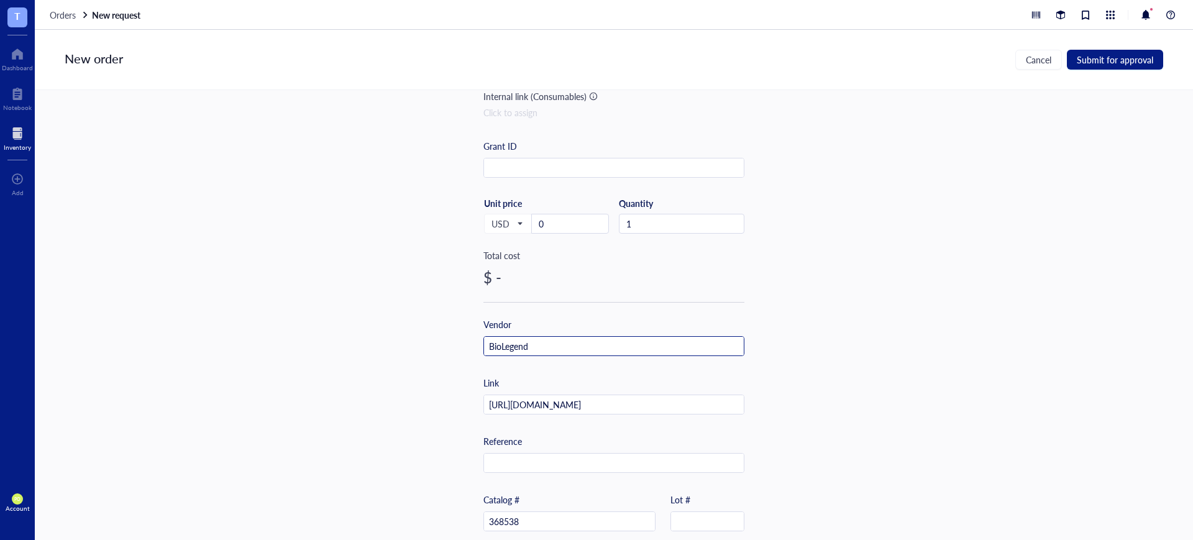
scroll to position [259, 0]
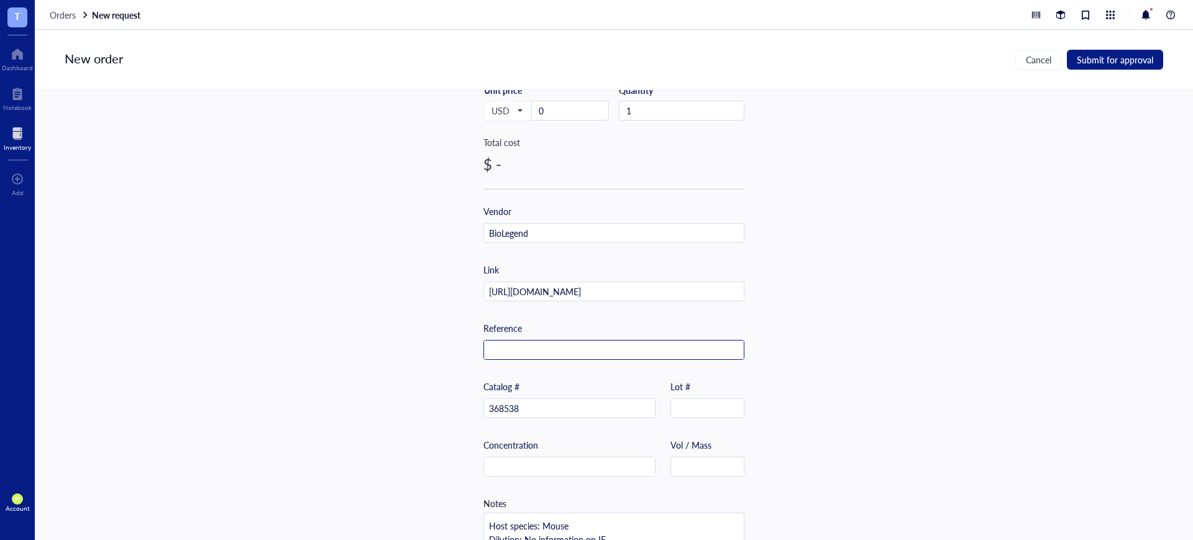
click at [536, 348] on input "text" at bounding box center [614, 350] width 260 height 20
click at [913, 379] on div "Item name * [PERSON_NAME]® 647 anti-human CD45 Antibody Internal link (Freezer)…" at bounding box center [614, 315] width 1158 height 450
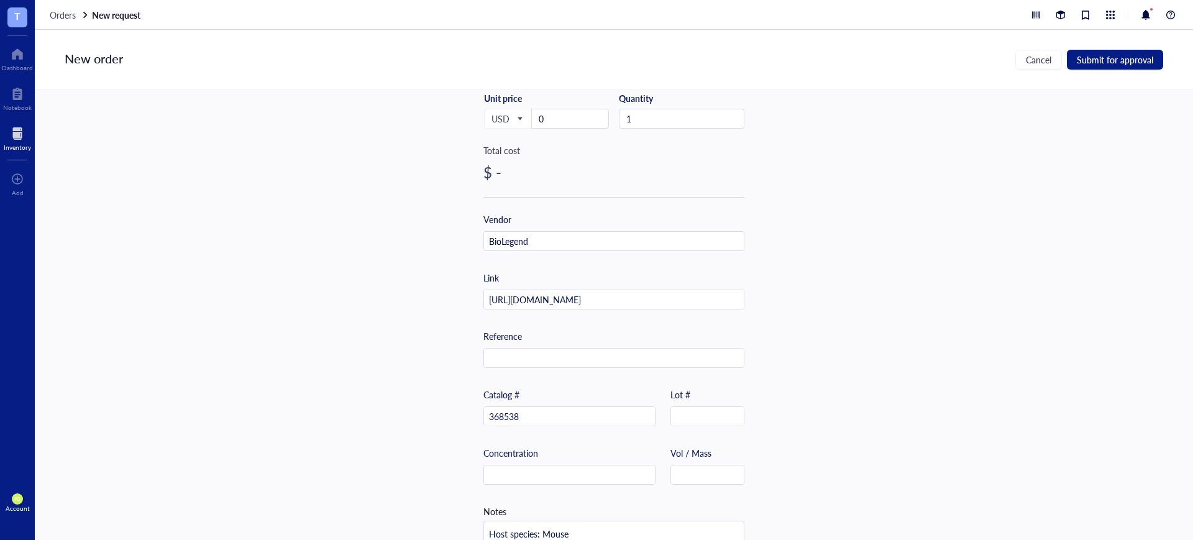
scroll to position [334, 0]
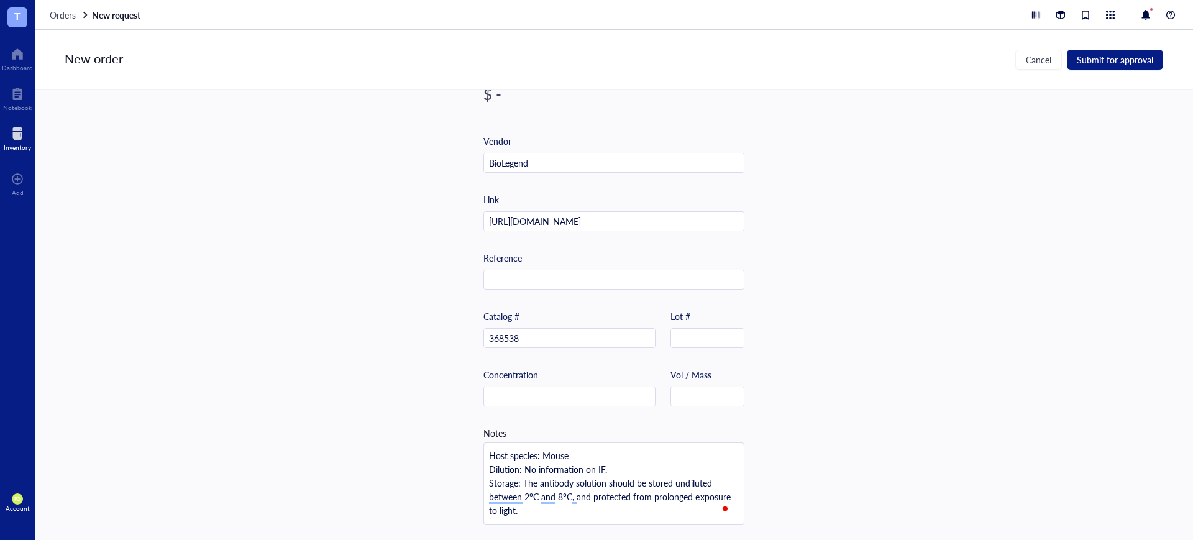
click at [957, 293] on div "Item name * [PERSON_NAME]® 647 anti-human CD45 Antibody Internal link (Freezer)…" at bounding box center [614, 315] width 1158 height 450
click at [1132, 62] on span "Submit for approval" at bounding box center [1115, 60] width 76 height 10
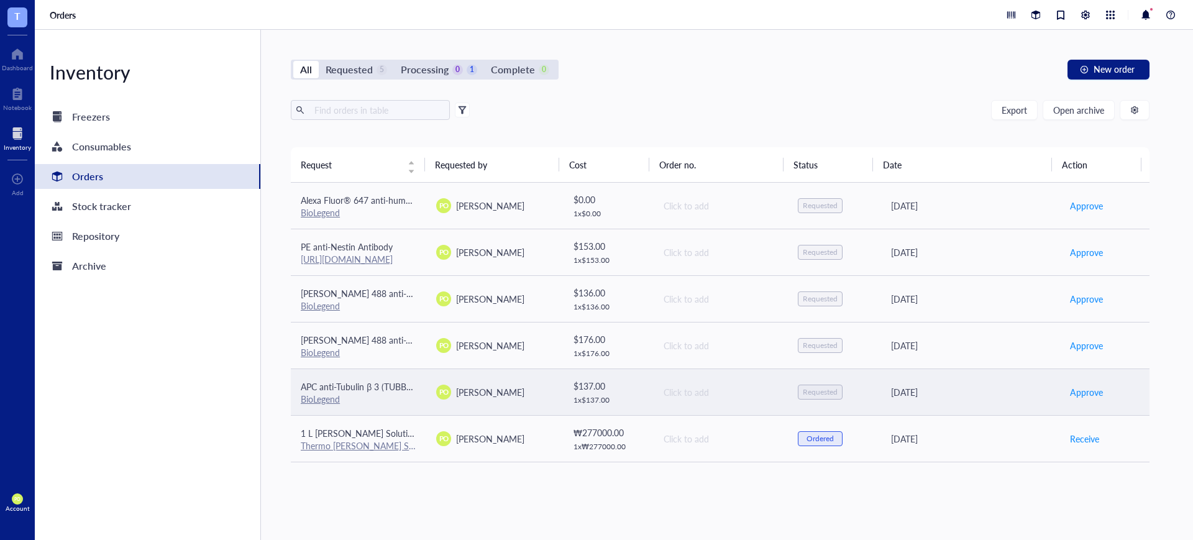
click at [390, 384] on span "APC anti-Tubulin β 3 (TUBB3) Antibody" at bounding box center [376, 386] width 150 height 12
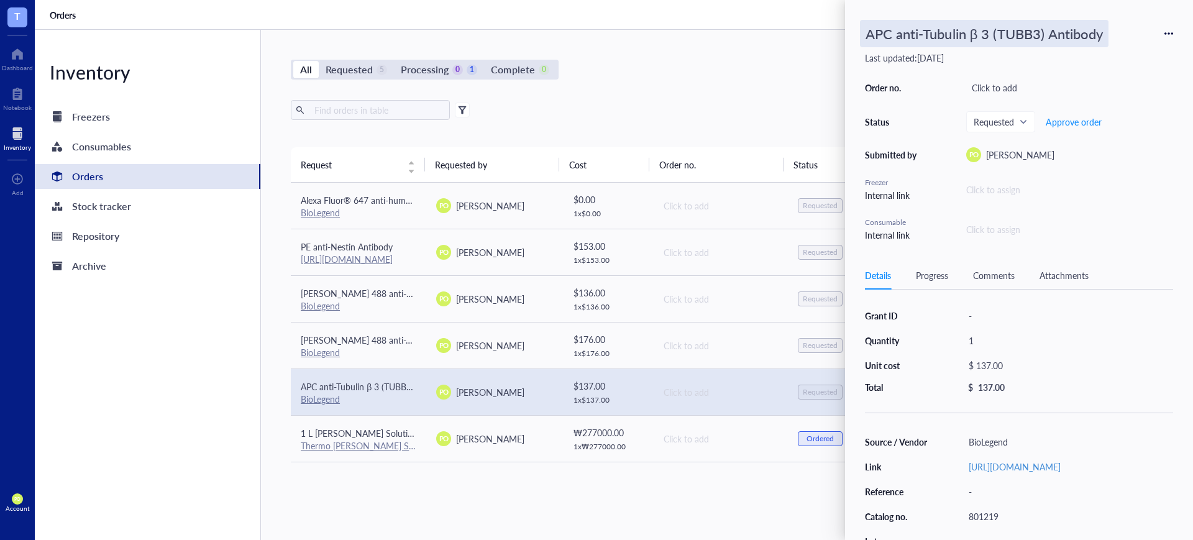
click at [903, 27] on div "APC anti-Tubulin β 3 (TUBB3) Antibody" at bounding box center [984, 33] width 248 height 27
click at [868, 34] on input "APC anti-Tubulin β 3 (TUBB3) Antibody" at bounding box center [990, 34] width 260 height 26
type input "25 tests APC anti-Tubulin β 3 (TUBB3) Antibody"
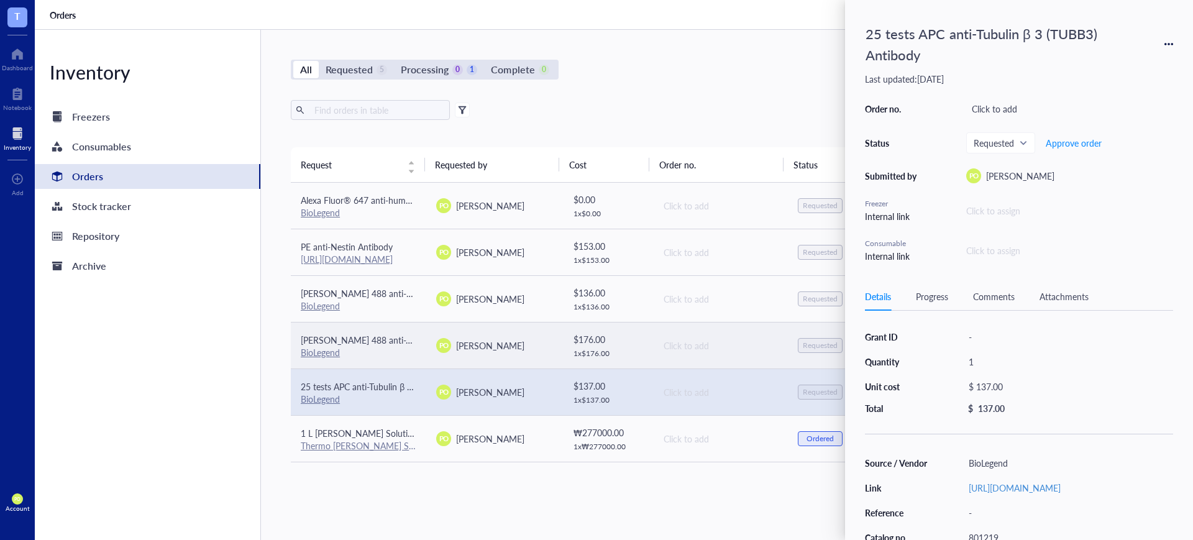
click at [379, 337] on span "[PERSON_NAME] 488 anti-Tubulin Beta 3 (TUBB3) Antibody" at bounding box center [417, 340] width 233 height 12
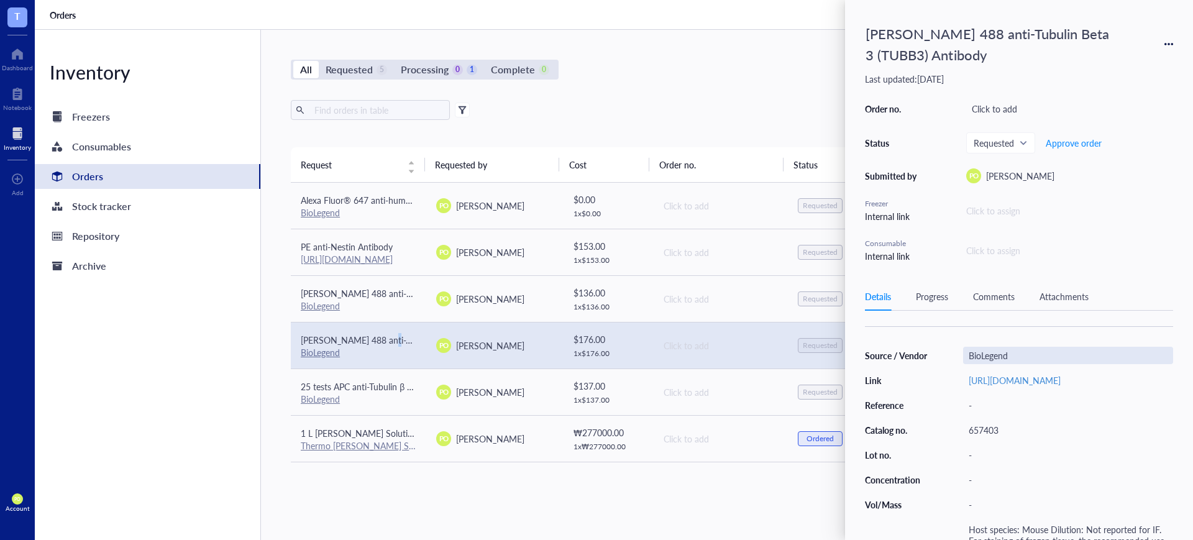
scroll to position [178, 0]
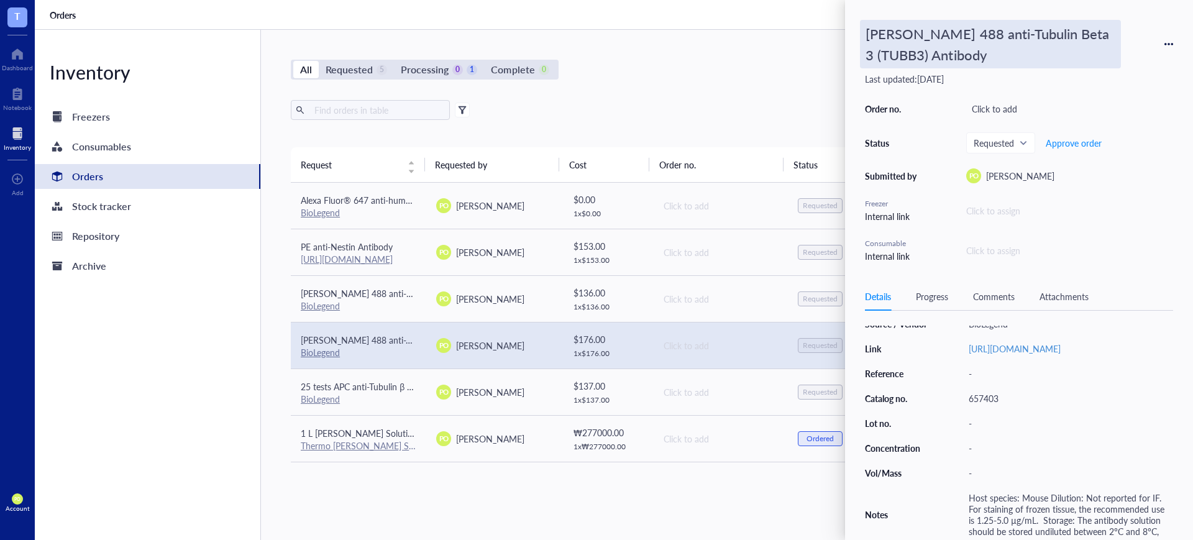
click at [870, 33] on div "[PERSON_NAME] 488 anti-Tubulin Beta 3 (TUBB3) Antibody" at bounding box center [990, 44] width 261 height 48
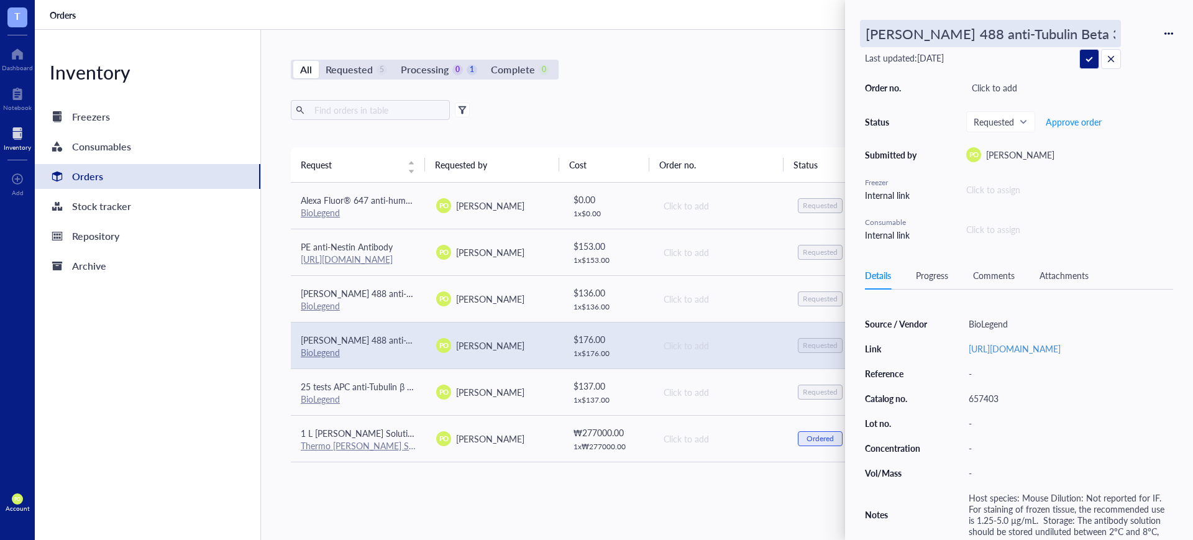
scroll to position [0, 76]
click at [863, 36] on input "[PERSON_NAME] 488 anti-Tubulin Beta 3 (TUBB3) Antibody" at bounding box center [990, 34] width 260 height 26
type input "25 µg Alexa Fluor 488 anti-Tubulin Beta 3 (TUBB3) Antibody"
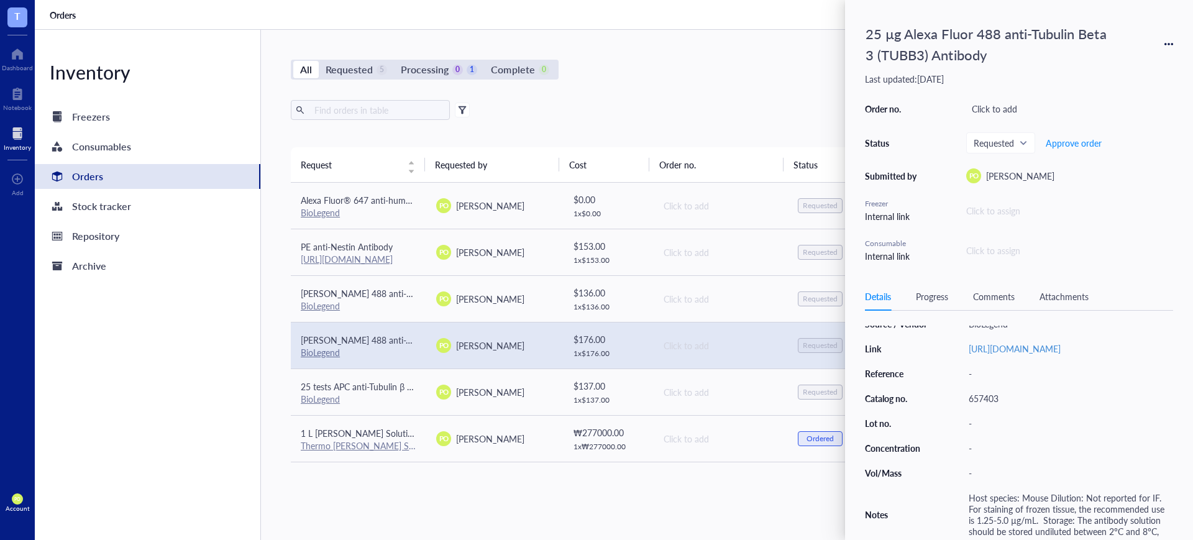
scroll to position [178, 0]
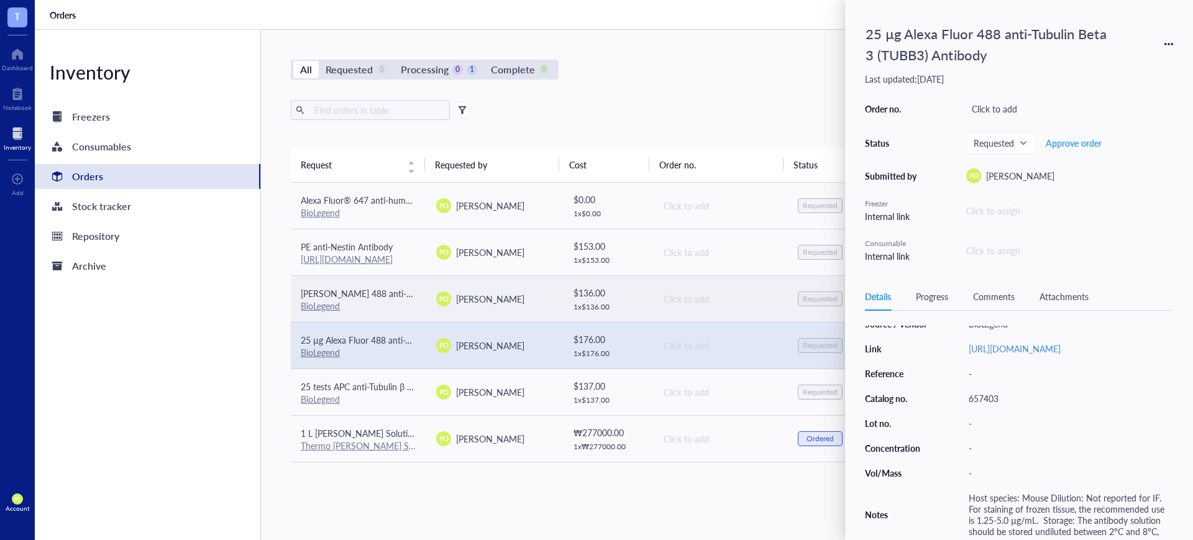
click at [356, 294] on span "[PERSON_NAME] 488 anti-Vimentin Antibody" at bounding box center [389, 293] width 177 height 12
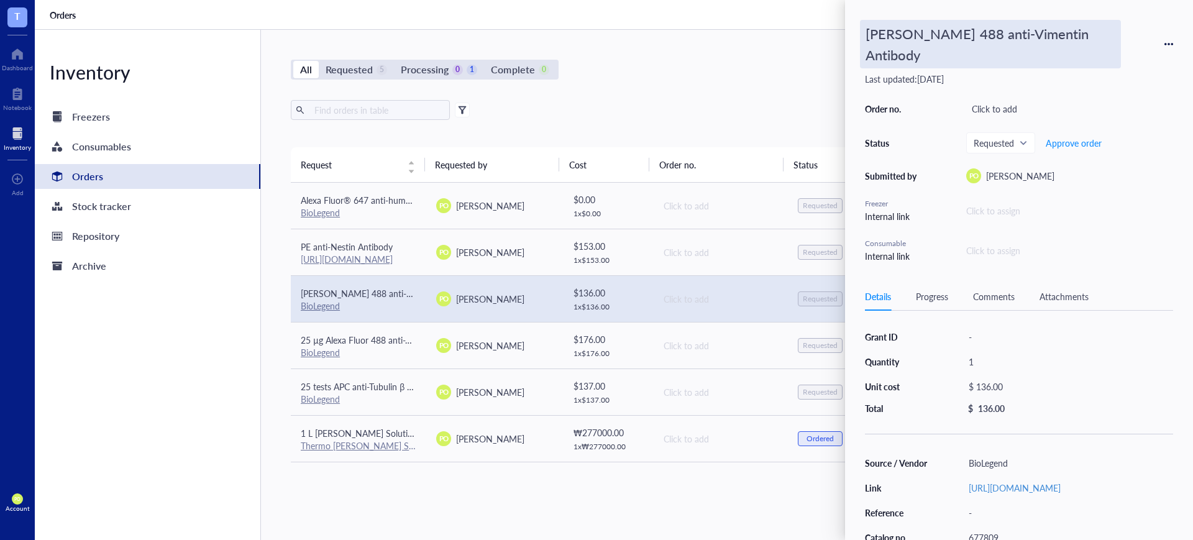
click at [870, 32] on div "[PERSON_NAME] 488 anti-Vimentin Antibody" at bounding box center [990, 44] width 261 height 48
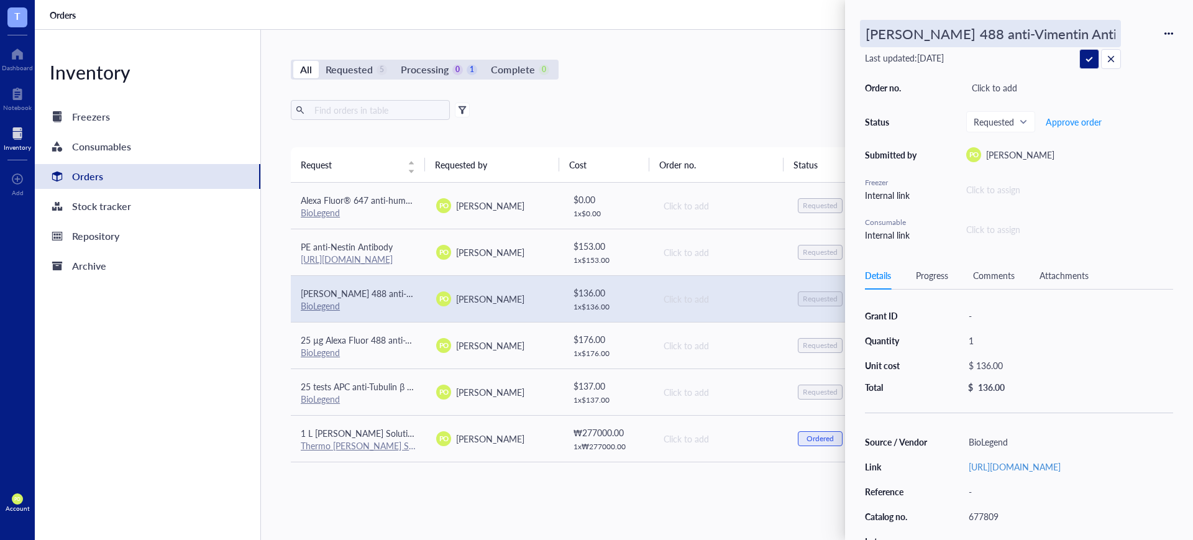
click at [870, 34] on input "[PERSON_NAME] 488 anti-Vimentin Antibody" at bounding box center [990, 34] width 260 height 26
paste input "25 µg"
type input "25 µg Alexa Fluor 488 anti-Vimentin Antibody"
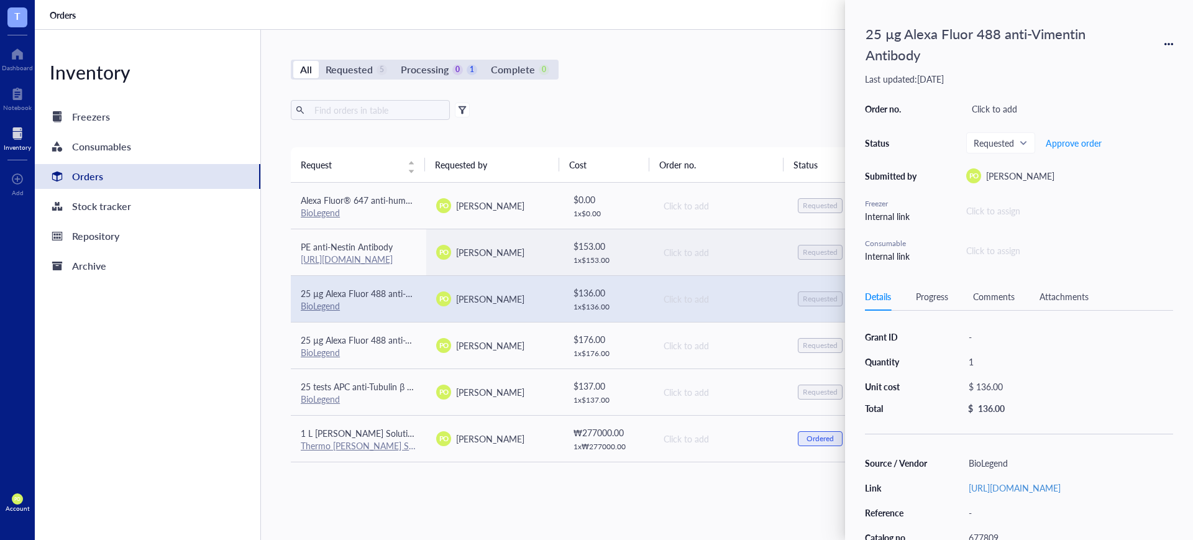
drag, startPoint x: 352, startPoint y: 248, endPoint x: 497, endPoint y: 165, distance: 167.0
click at [352, 247] on span "PE anti-Nestin Antibody" at bounding box center [347, 246] width 92 height 12
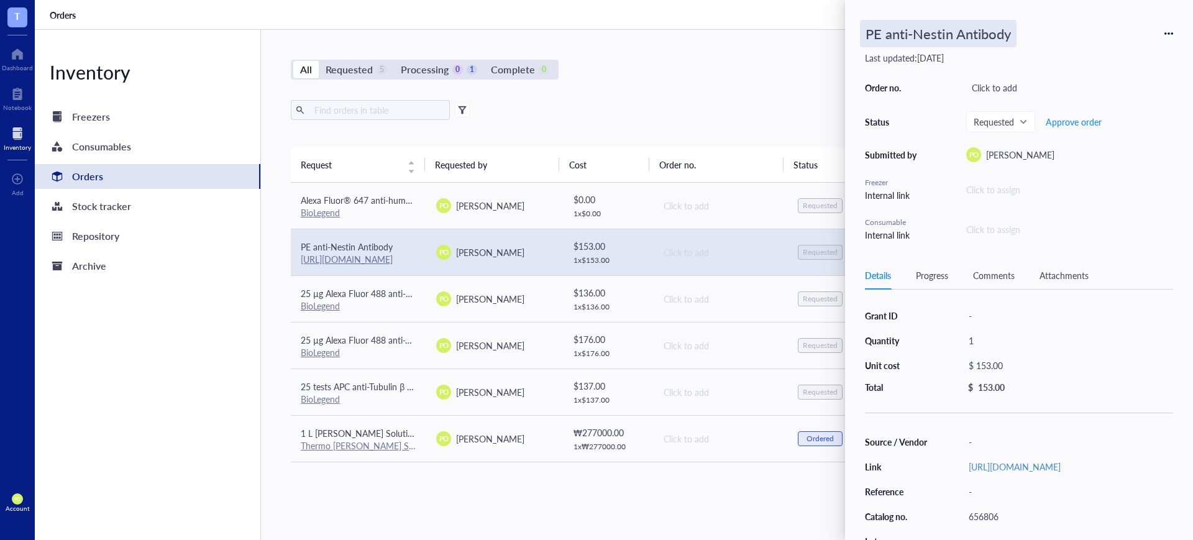
click at [866, 32] on div "PE anti-Nestin Antibody" at bounding box center [938, 33] width 157 height 27
click at [868, 35] on input "PE anti-Nestin Antibody" at bounding box center [961, 34] width 202 height 26
type input "100 tests PE anti-Nestin Antibody"
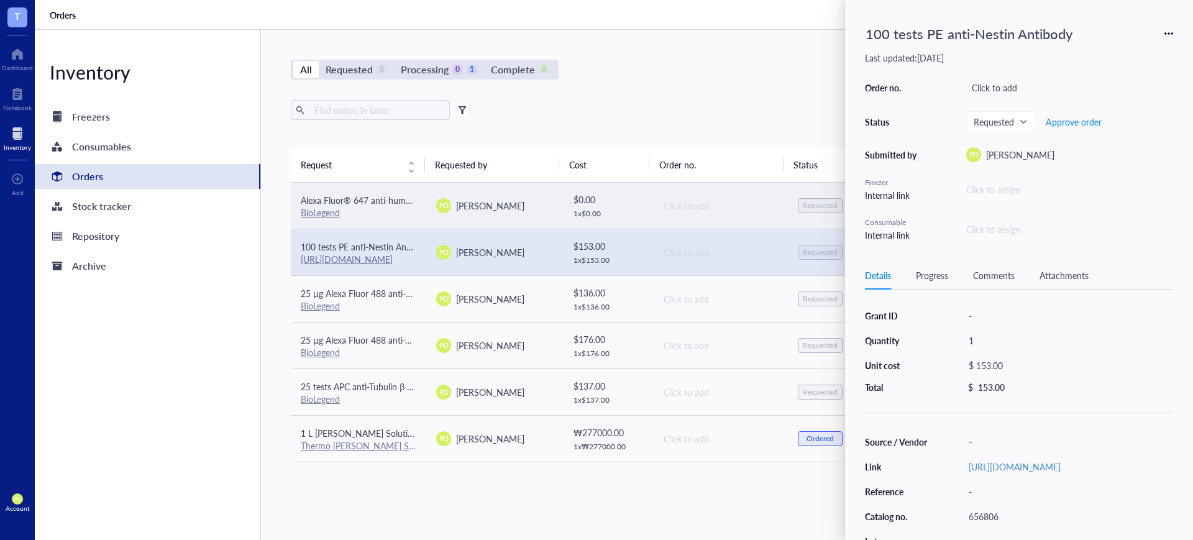
click at [357, 204] on span "Alexa Fluor® 647 anti-human CD45 Antibody" at bounding box center [389, 200] width 176 height 12
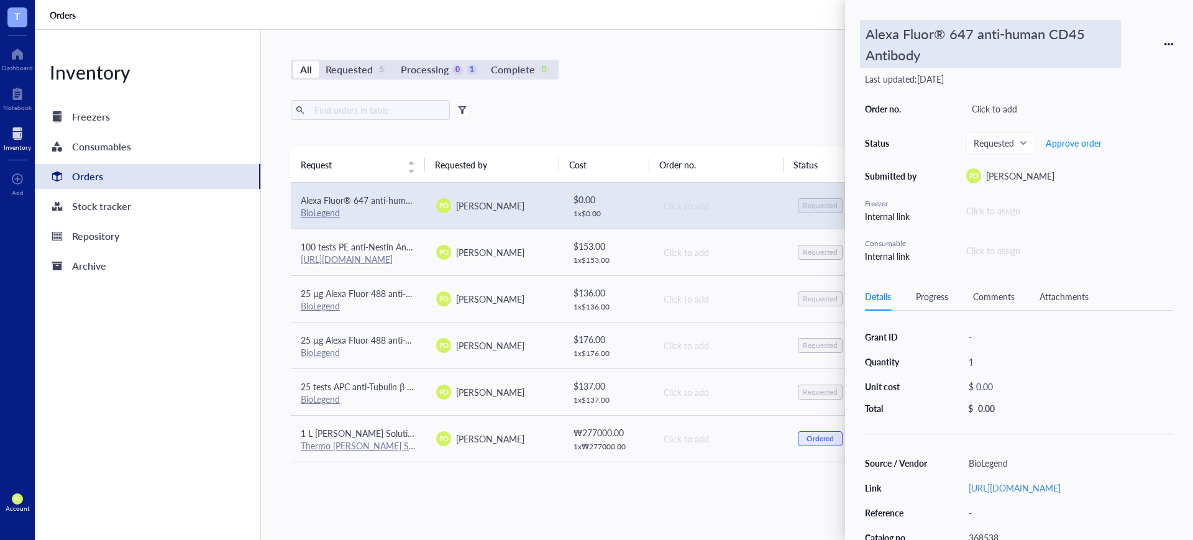
click at [864, 29] on div "Alexa Fluor® 647 anti-human CD45 Antibody" at bounding box center [990, 44] width 261 height 48
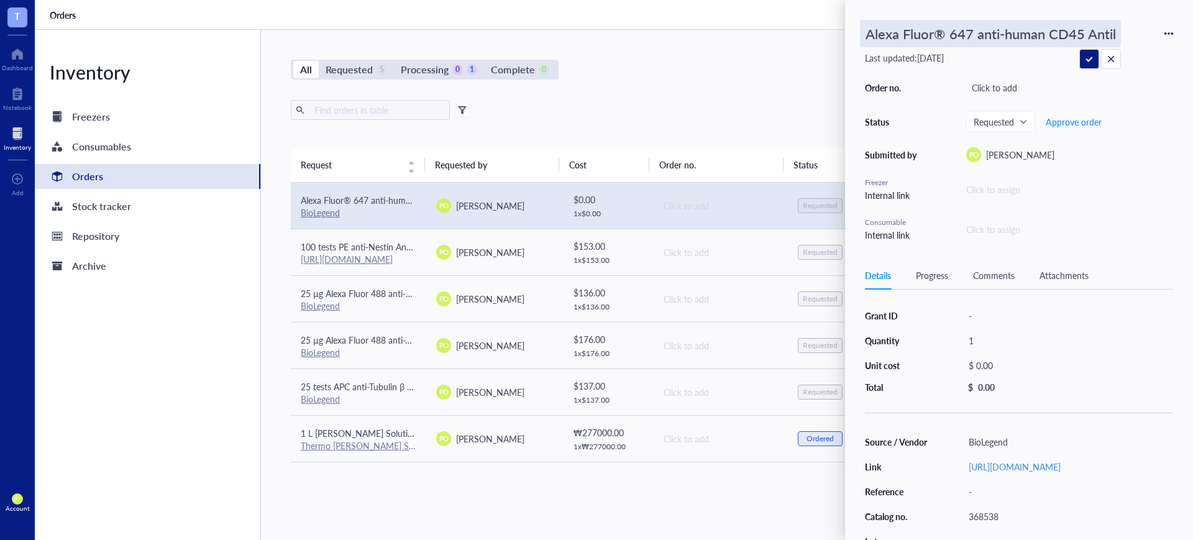
scroll to position [0, 27]
click at [865, 35] on input "Alexa Fluor® 647 anti-human CD45 Antibody" at bounding box center [990, 34] width 260 height 26
click at [917, 29] on input "Alexa Fluor® 647 anti-human CD45 Antibody" at bounding box center [990, 34] width 260 height 26
type input "100 tests Alexa Fluor 647 anti-human CD45 Antibody"
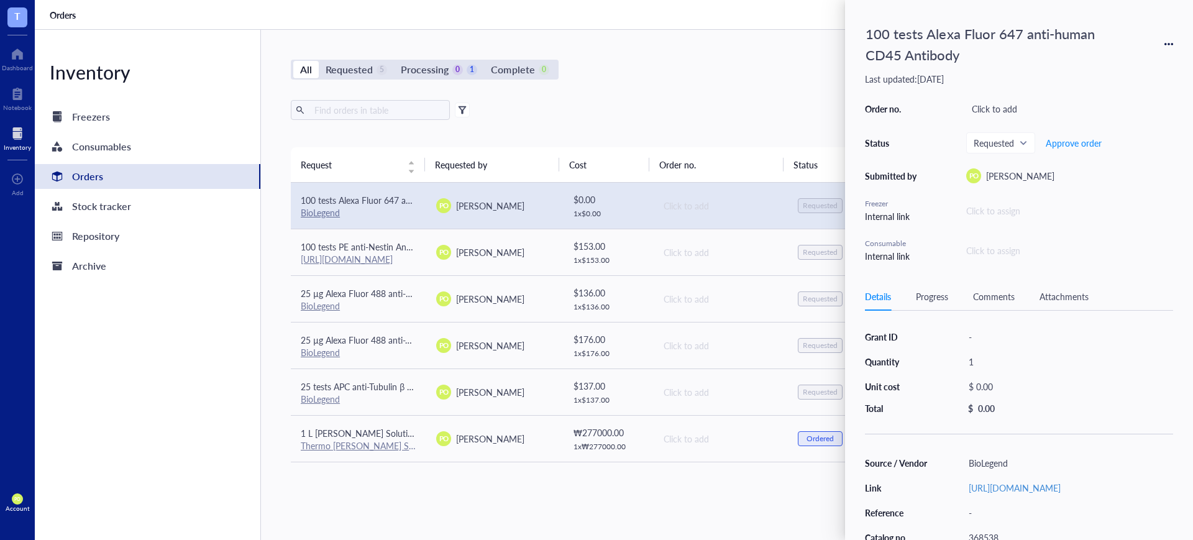
click at [474, 517] on div "All Requested 5 Processing 0 1 Complete 0 New order Export Open archive Request…" at bounding box center [720, 285] width 918 height 510
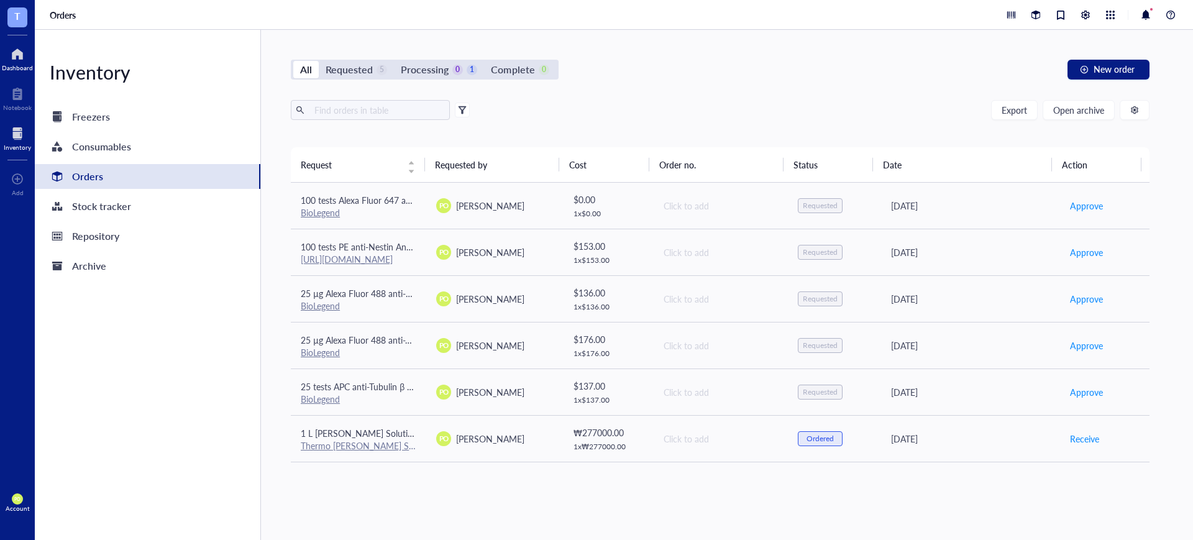
drag, startPoint x: 15, startPoint y: 52, endPoint x: 17, endPoint y: 63, distance: 11.3
click at [15, 52] on div at bounding box center [17, 54] width 31 height 20
